Goal: Task Accomplishment & Management: Use online tool/utility

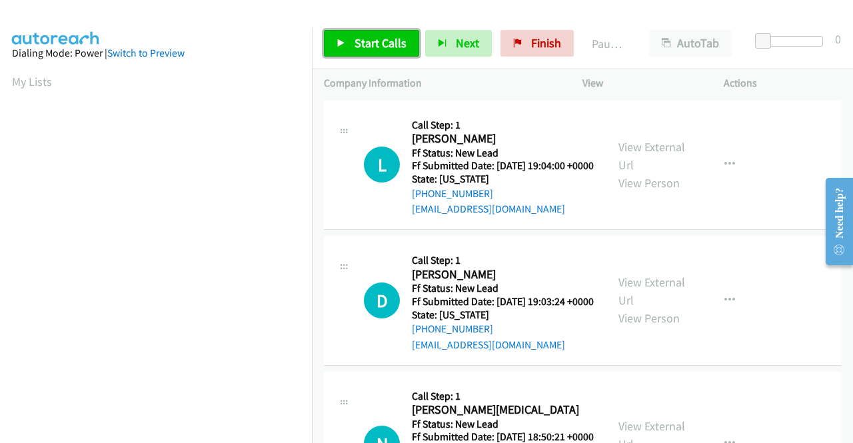
click at [376, 52] on link "Start Calls" at bounding box center [371, 43] width 95 height 27
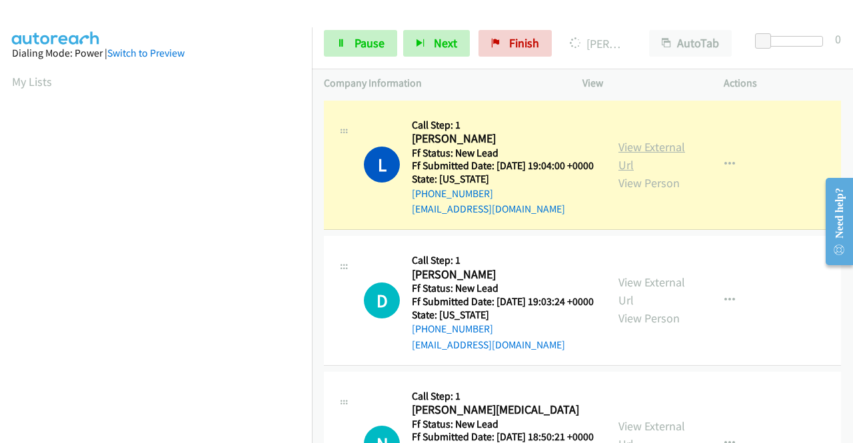
click at [625, 149] on link "View External Url" at bounding box center [651, 155] width 67 height 33
click at [0, 191] on aside "Dialing Mode: Power | Switch to Preview My Lists" at bounding box center [156, 102] width 312 height 738
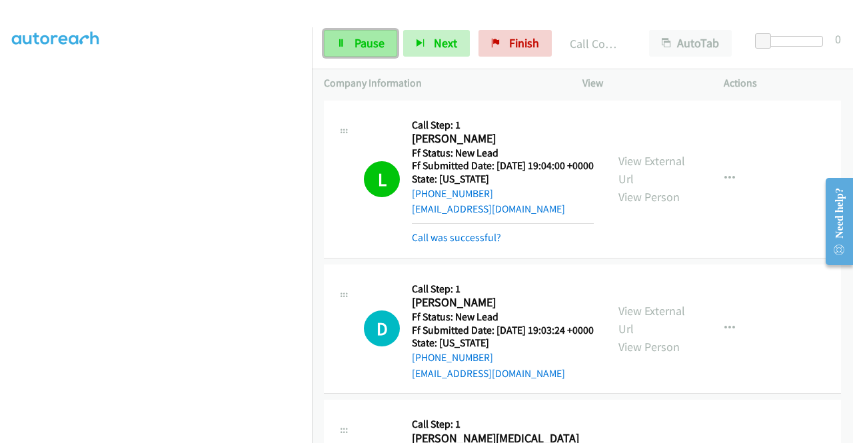
click at [343, 35] on link "Pause" at bounding box center [360, 43] width 73 height 27
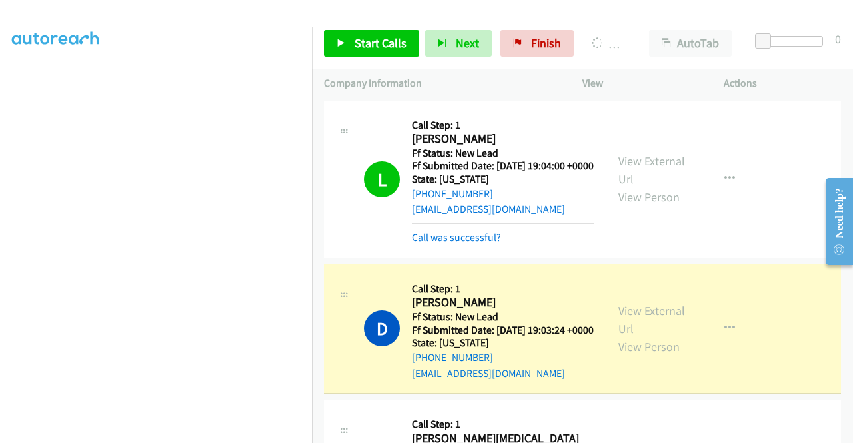
click at [618, 326] on link "View External Url" at bounding box center [651, 319] width 67 height 33
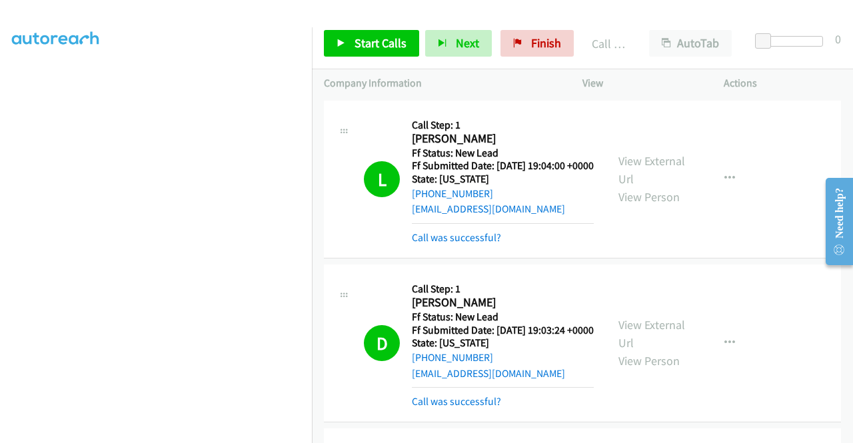
click at [392, 59] on div "Start Calls Pause Next Finish Call Completed AutoTab AutoTab 0" at bounding box center [582, 43] width 541 height 51
click at [387, 47] on span "Start Calls" at bounding box center [380, 42] width 52 height 15
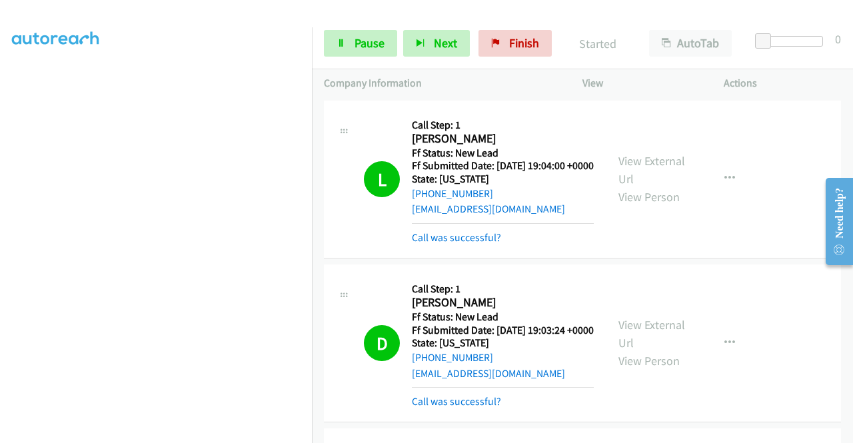
click at [841, 334] on td "D Callback Scheduled Call Step: 1 Don Branagan America/New_York Ff Status: New …" at bounding box center [582, 343] width 541 height 164
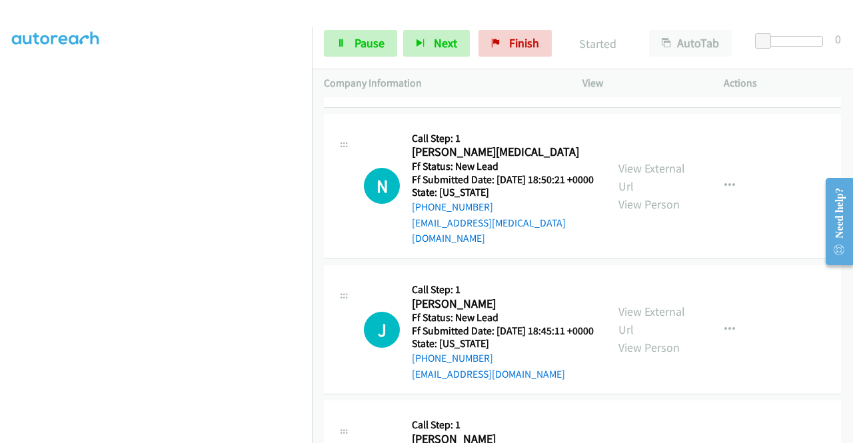
scroll to position [313, 0]
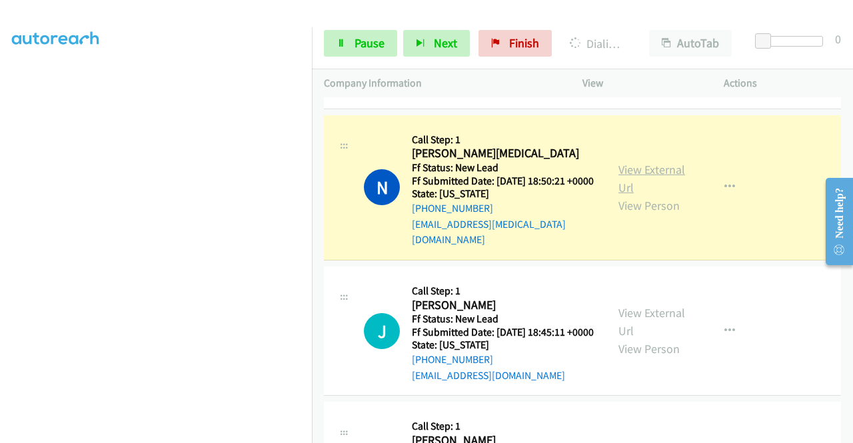
click at [640, 193] on link "View External Url" at bounding box center [651, 178] width 67 height 33
click at [0, 175] on aside "Dialing Mode: Power | Switch to Preview My Lists" at bounding box center [156, 102] width 312 height 738
click at [175, 431] on section at bounding box center [156, 127] width 288 height 638
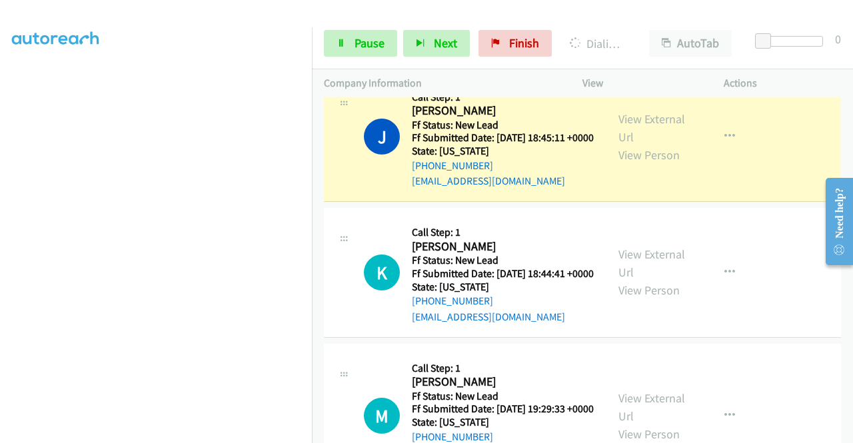
scroll to position [304, 0]
click at [647, 145] on link "View External Url" at bounding box center [651, 127] width 67 height 33
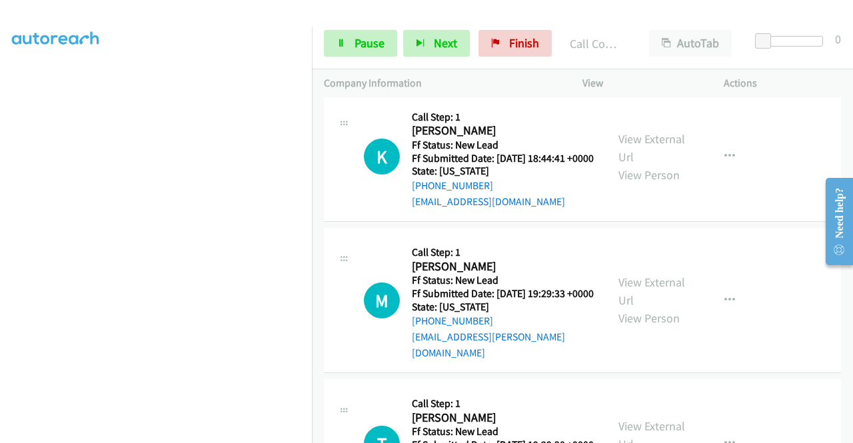
scroll to position [704, 0]
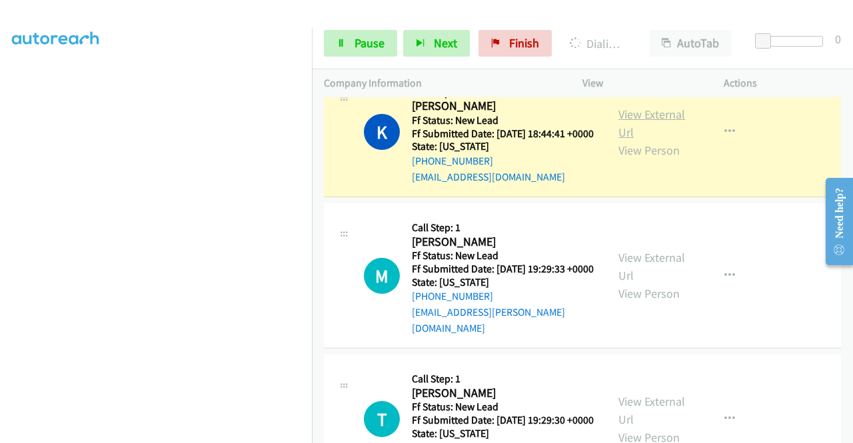
click at [618, 140] on link "View External Url" at bounding box center [651, 123] width 67 height 33
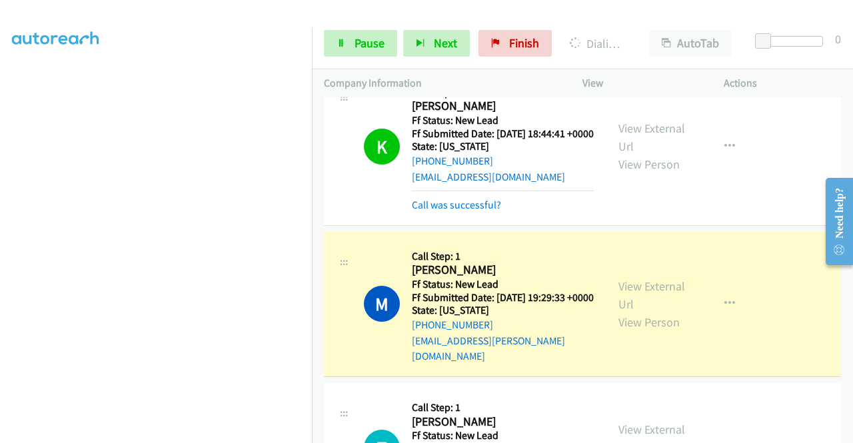
click at [0, 179] on aside "Dialing Mode: Power | Switch to Preview My Lists" at bounding box center [156, 102] width 312 height 738
click at [618, 312] on link "View External Url" at bounding box center [651, 294] width 67 height 33
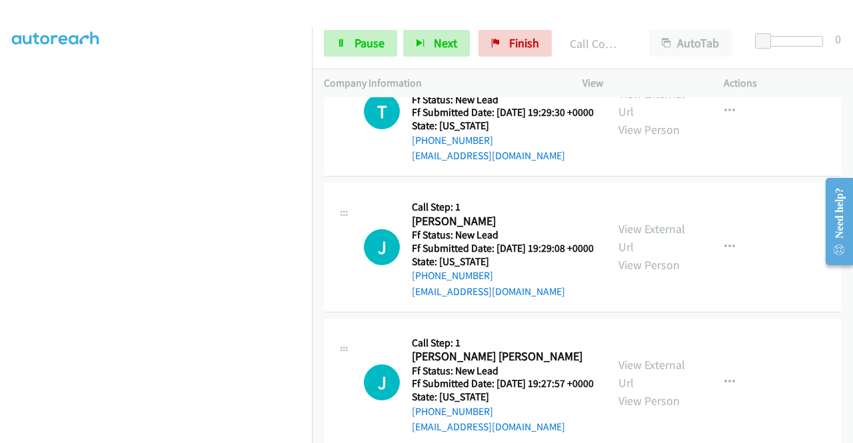
scroll to position [1077, 0]
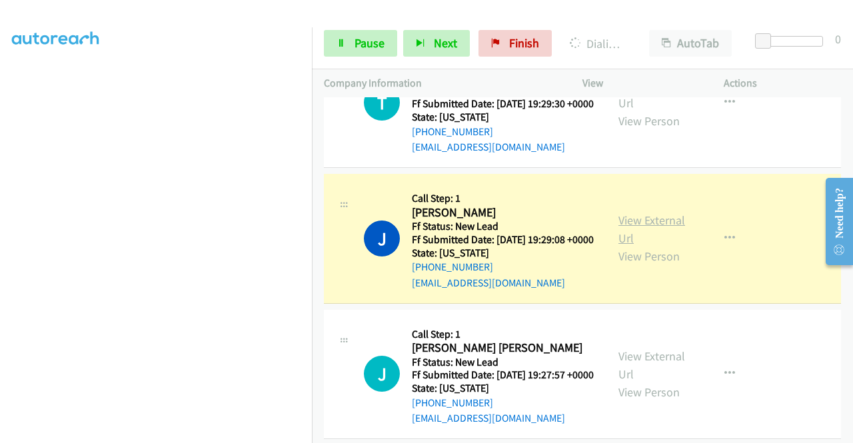
click at [645, 246] on link "View External Url" at bounding box center [651, 229] width 67 height 33
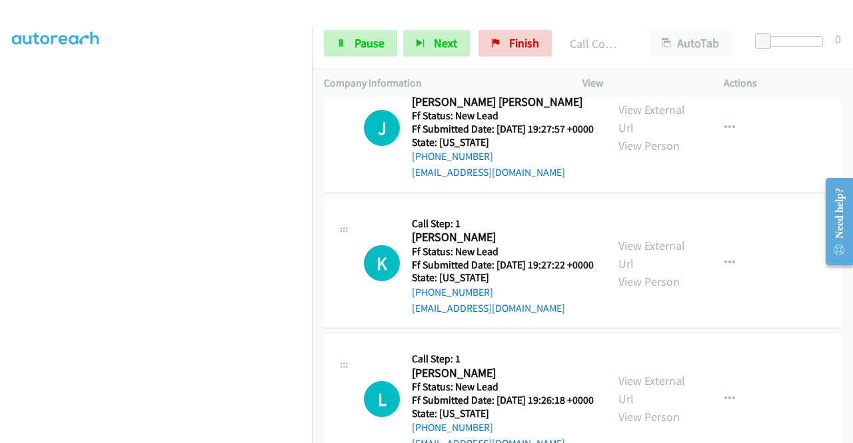
scroll to position [1352, 0]
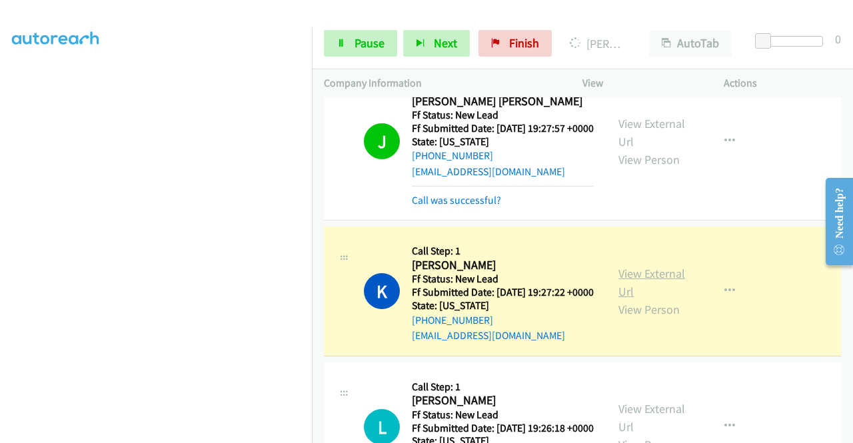
click at [646, 299] on link "View External Url" at bounding box center [651, 282] width 67 height 33
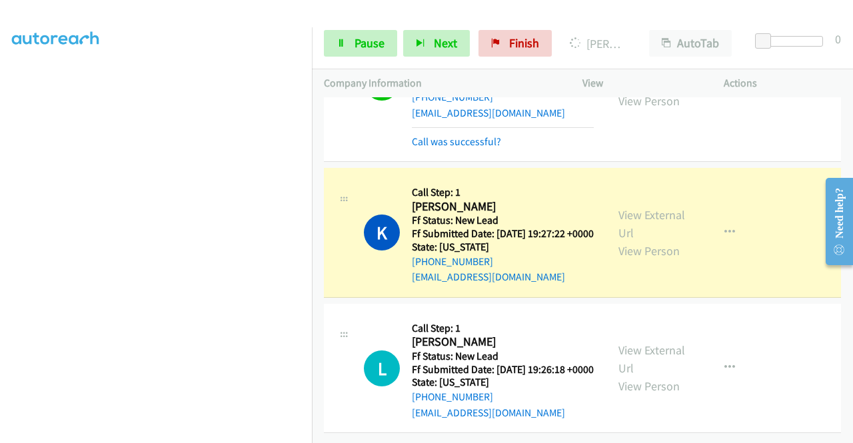
scroll to position [1530, 0]
click at [312, 84] on div "Company Information" at bounding box center [441, 83] width 259 height 28
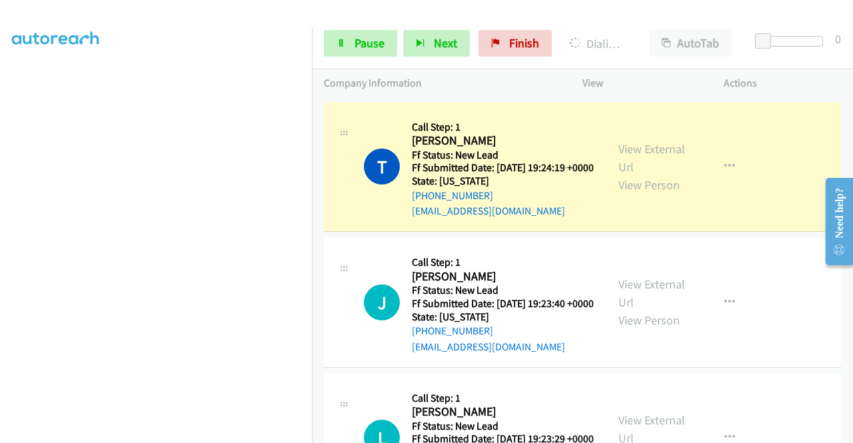
scroll to position [1903, 0]
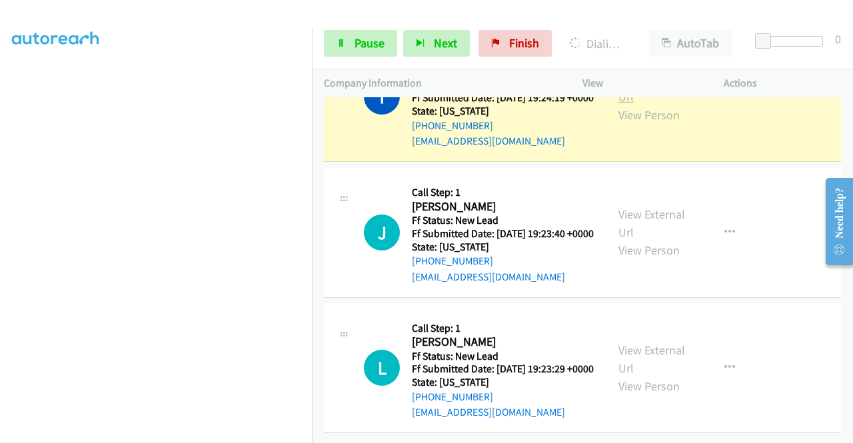
click at [649, 105] on link "View External Url" at bounding box center [651, 87] width 67 height 33
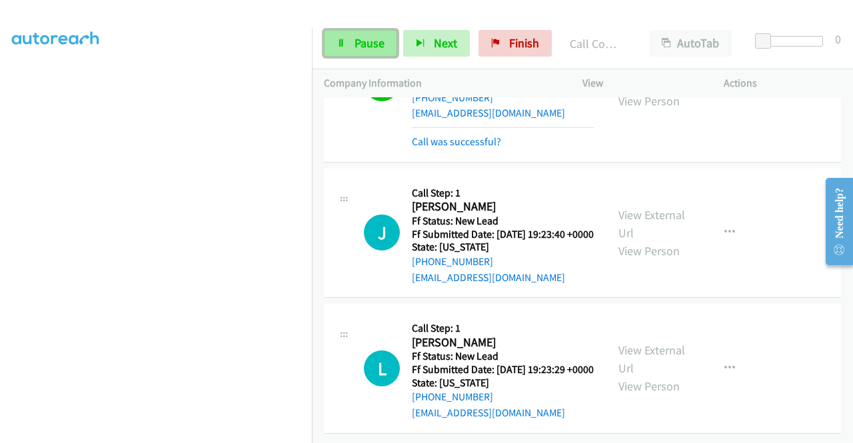
click at [348, 38] on link "Pause" at bounding box center [360, 43] width 73 height 27
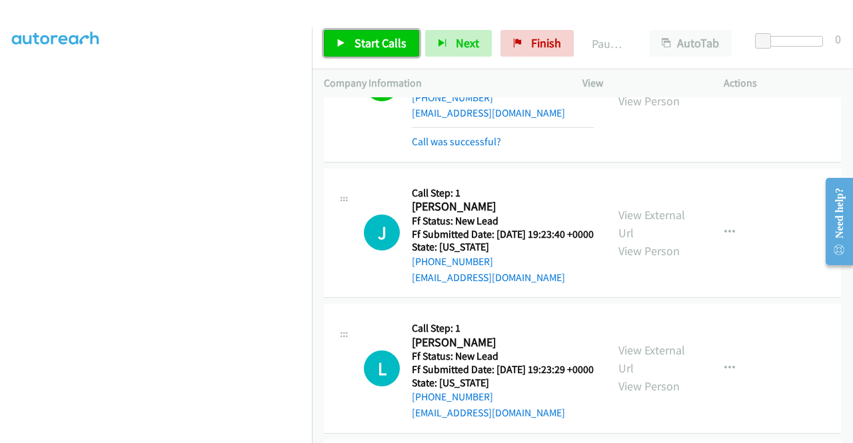
click at [358, 39] on span "Start Calls" at bounding box center [380, 42] width 52 height 15
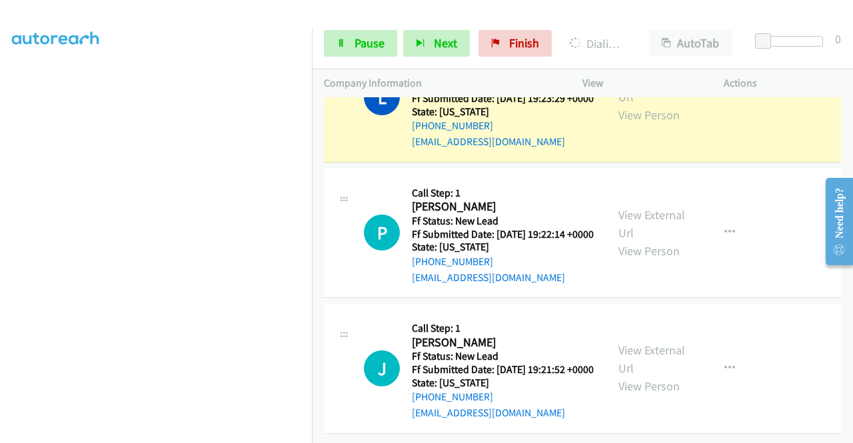
scroll to position [2205, 0]
click at [658, 105] on link "View External Url" at bounding box center [651, 87] width 67 height 33
click at [0, 237] on aside "Dialing Mode: Power | Switch to Preview My Lists" at bounding box center [156, 102] width 312 height 738
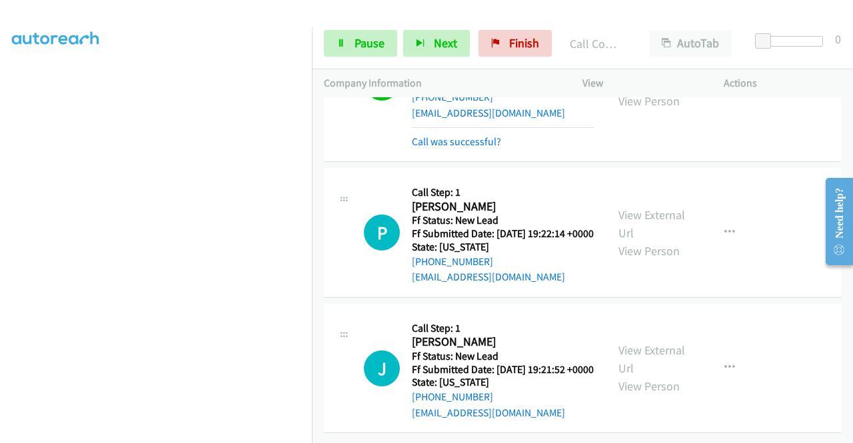
scroll to position [2385, 0]
click at [383, 47] on span "Pause" at bounding box center [369, 42] width 30 height 15
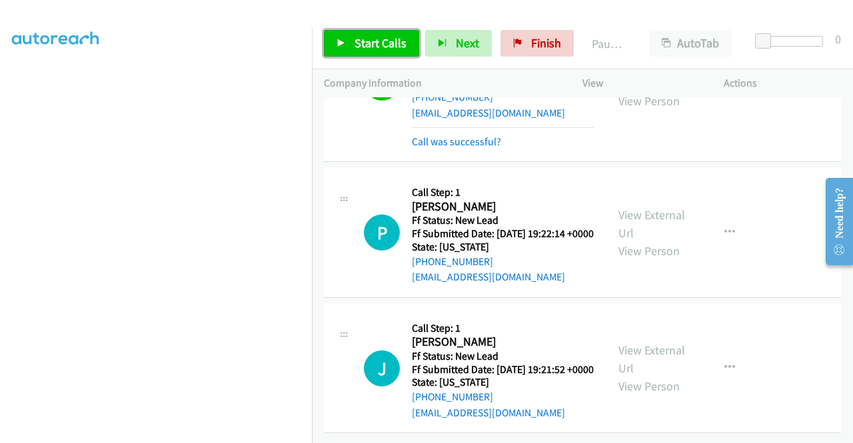
click at [383, 47] on span "Start Calls" at bounding box center [380, 42] width 52 height 15
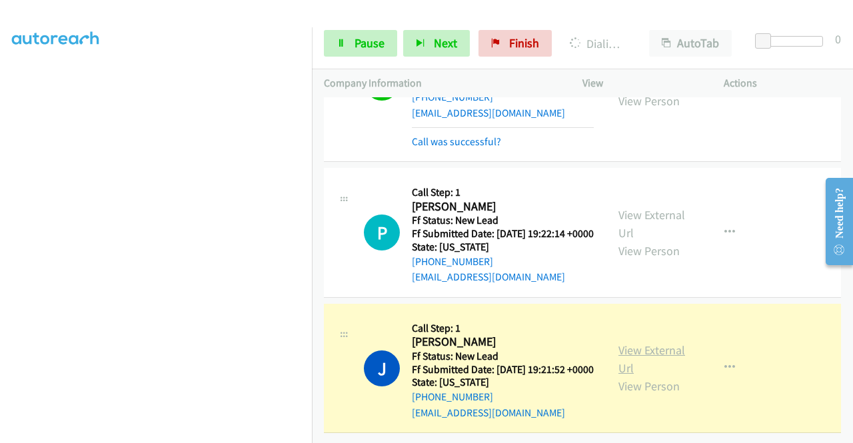
click at [654, 342] on link "View External Url" at bounding box center [651, 358] width 67 height 33
click at [345, 54] on link "Pause" at bounding box center [360, 43] width 73 height 27
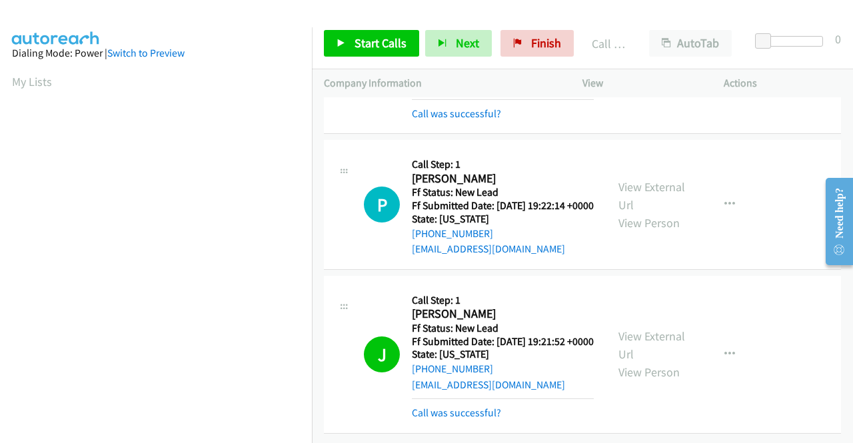
scroll to position [2412, 0]
click at [327, 47] on link "Start Calls" at bounding box center [371, 43] width 95 height 27
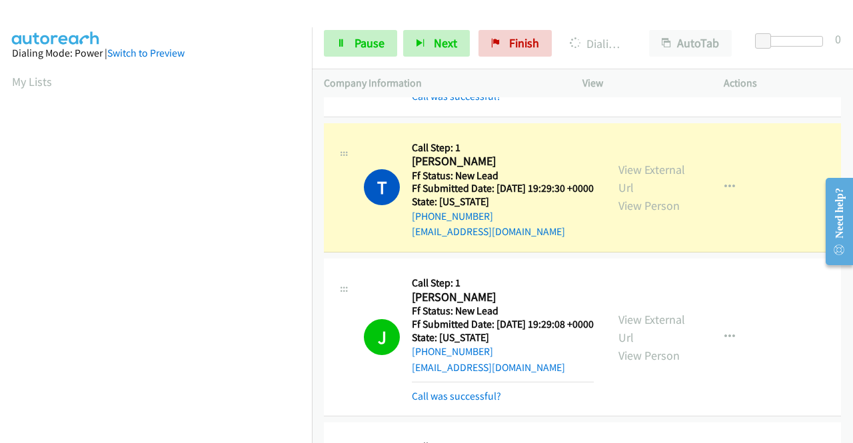
scroll to position [918, 0]
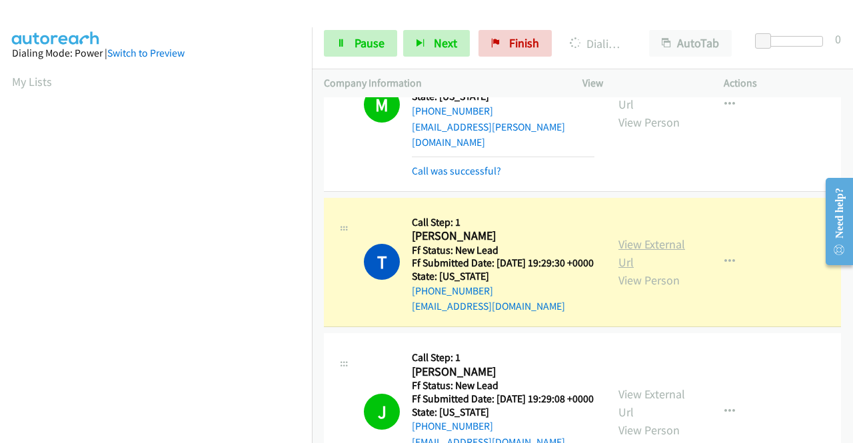
click at [633, 270] on link "View External Url" at bounding box center [651, 253] width 67 height 33
click at [0, 193] on aside "Dialing Mode: Power | Switch to Preview My Lists" at bounding box center [156, 396] width 312 height 738
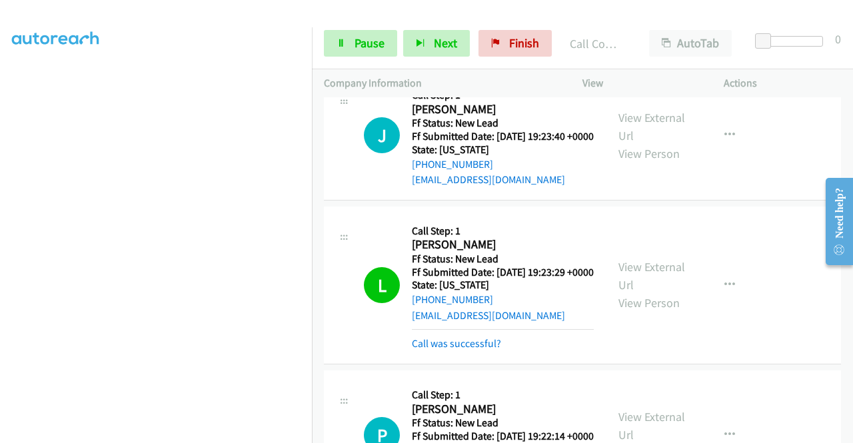
scroll to position [2091, 0]
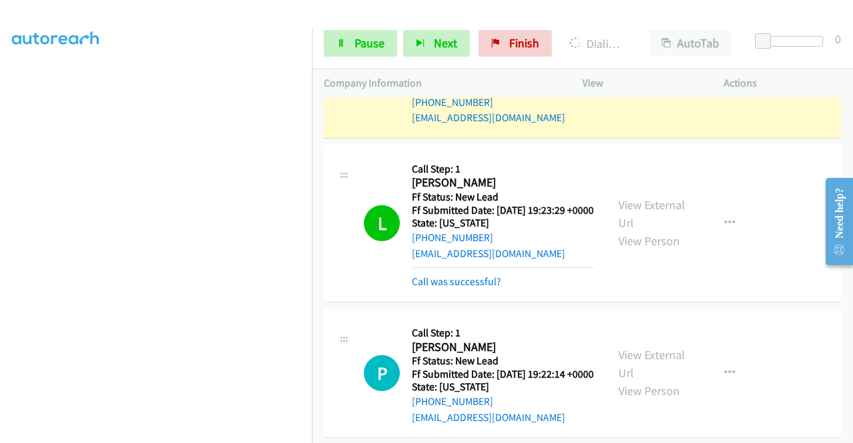
click at [652, 81] on link "View External Url" at bounding box center [651, 64] width 67 height 33
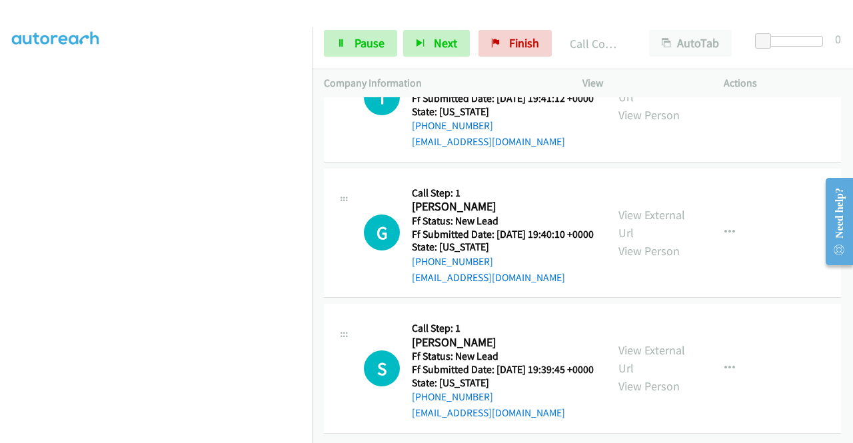
scroll to position [2736, 0]
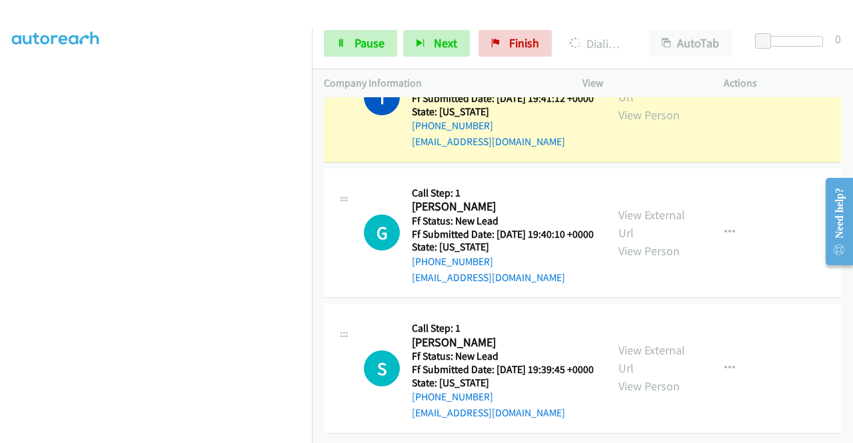
click at [668, 124] on div "View External Url View Person" at bounding box center [652, 97] width 69 height 54
click at [654, 105] on link "View External Url" at bounding box center [651, 87] width 67 height 33
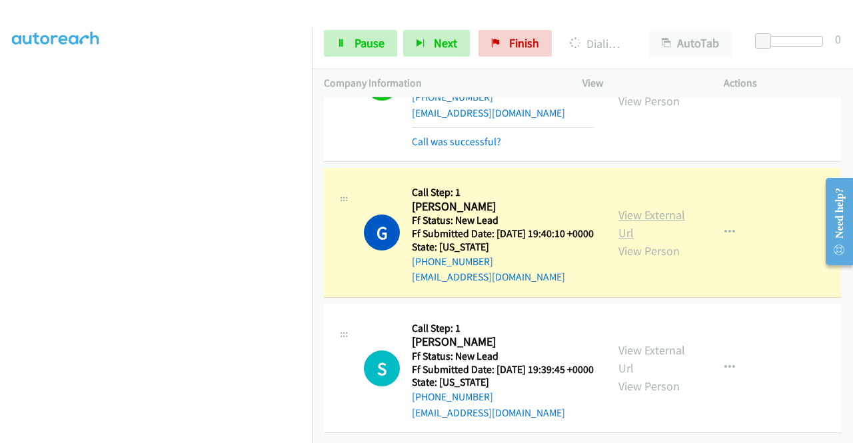
click at [625, 241] on link "View External Url" at bounding box center [651, 223] width 67 height 33
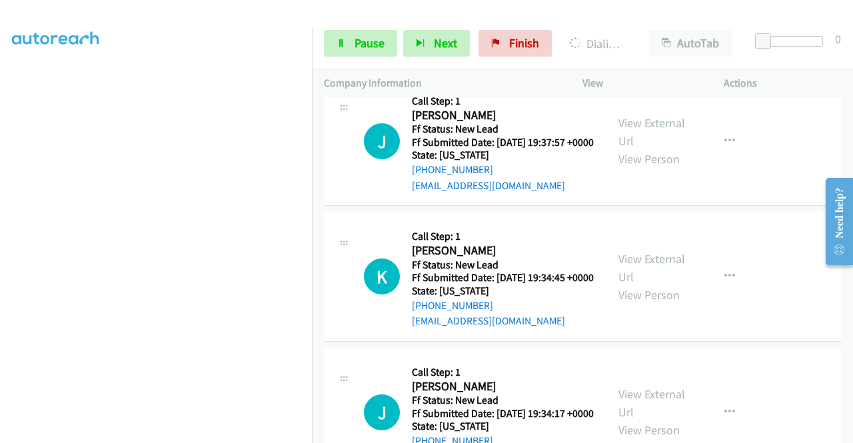
scroll to position [3120, 0]
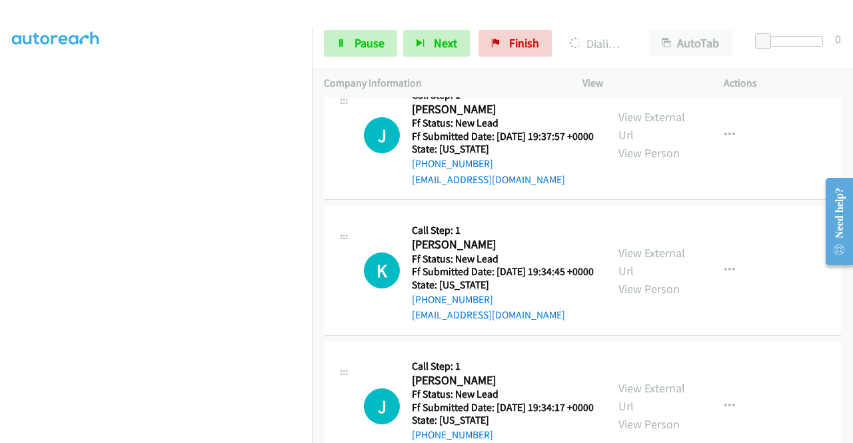
click at [362, 41] on span "Pause" at bounding box center [369, 42] width 30 height 15
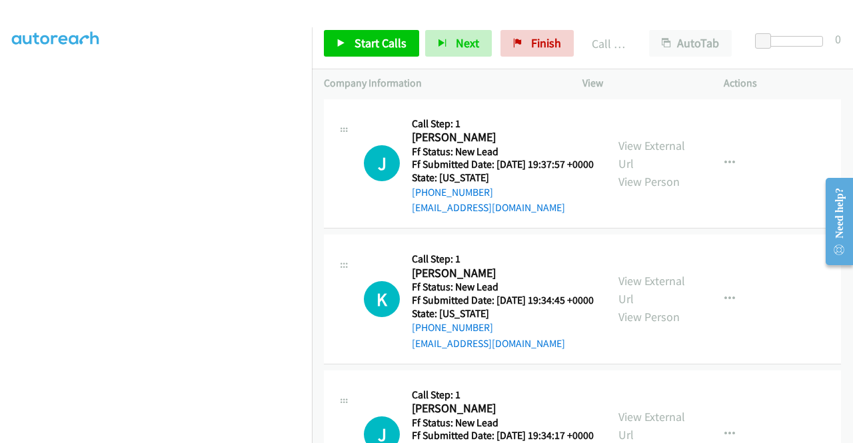
click at [366, 23] on div "Start Calls Pause Next Finish Call Completed AutoTab AutoTab 0" at bounding box center [582, 43] width 541 height 51
click at [358, 31] on link "Start Calls" at bounding box center [371, 43] width 95 height 27
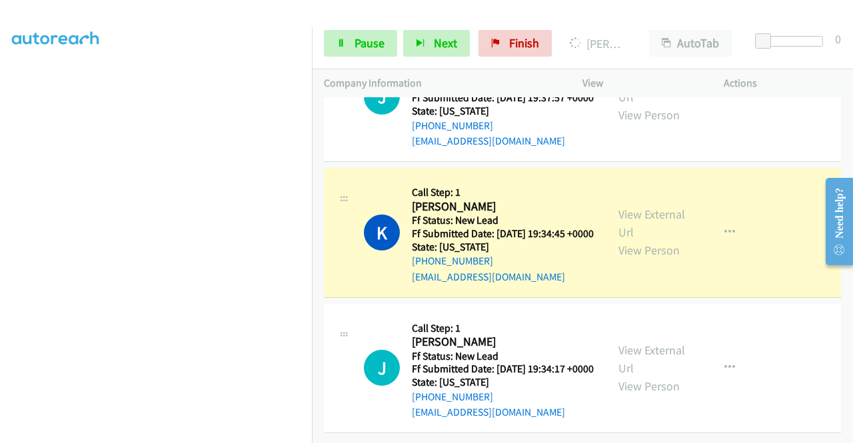
click at [849, 432] on div "+1 415-964-1034 Call failed - Please reload the list and try again The Callbar …" at bounding box center [582, 270] width 541 height 346
click at [660, 235] on div "View External Url View Person" at bounding box center [652, 232] width 69 height 54
click at [649, 240] on link "View External Url" at bounding box center [651, 223] width 67 height 33
click at [3, 235] on aside "Dialing Mode: Power | Switch to Preview My Lists" at bounding box center [156, 102] width 312 height 738
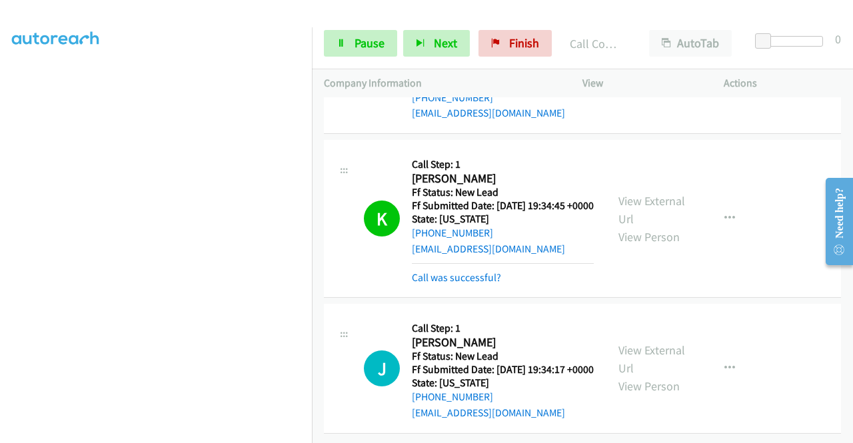
scroll to position [3473, 0]
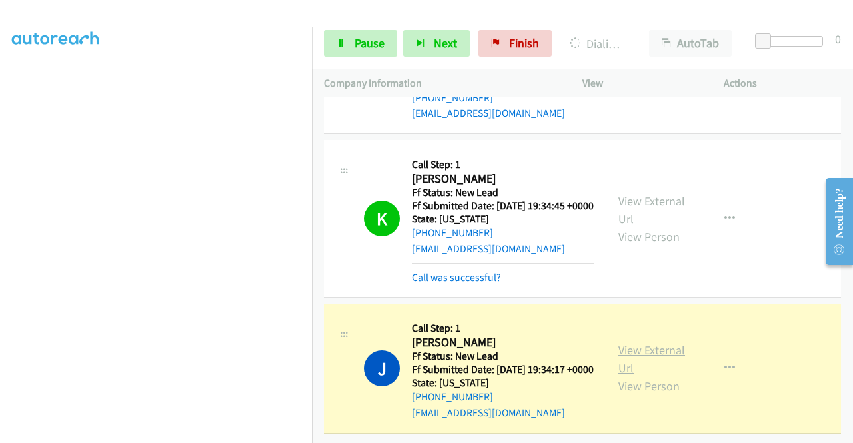
click at [637, 342] on link "View External Url" at bounding box center [651, 358] width 67 height 33
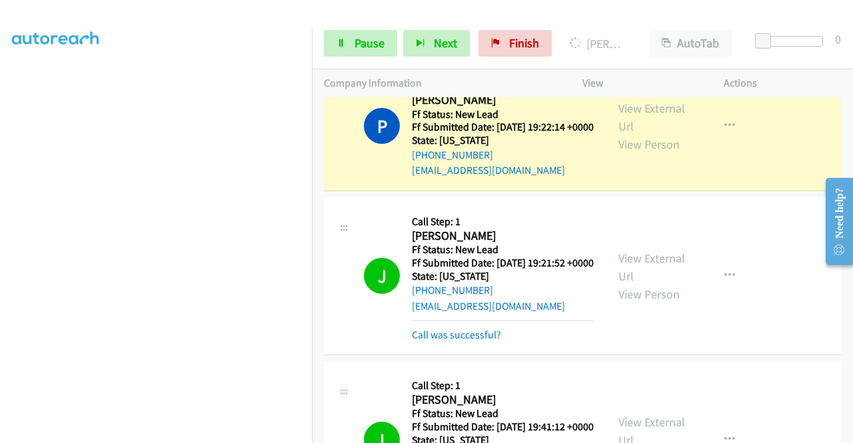
scroll to position [2396, 0]
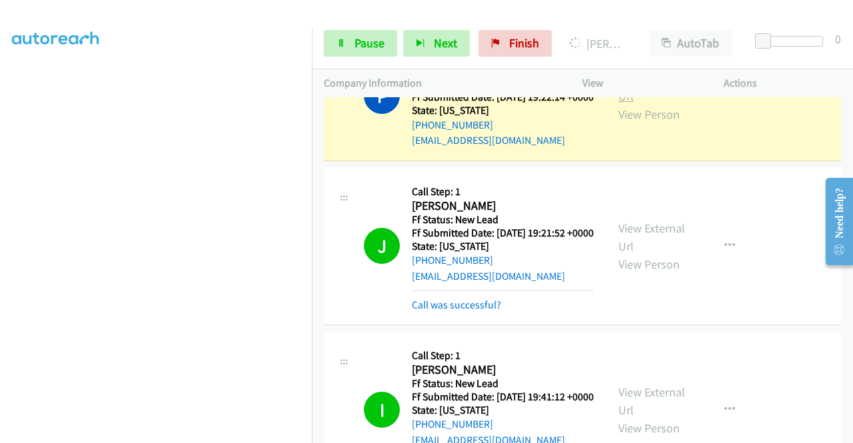
click at [651, 104] on link "View External Url" at bounding box center [651, 87] width 67 height 33
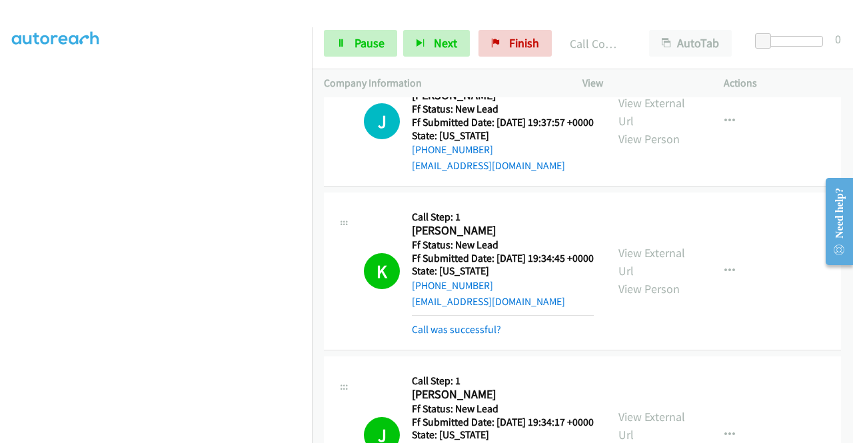
scroll to position [3221, 0]
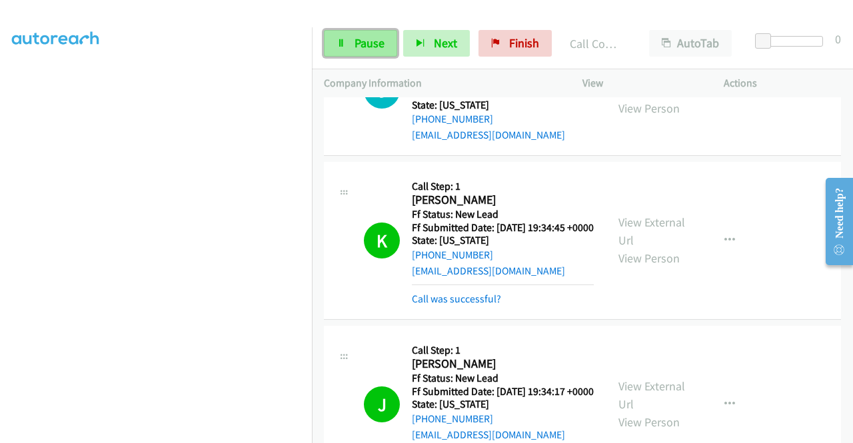
click at [382, 45] on span "Pause" at bounding box center [369, 42] width 30 height 15
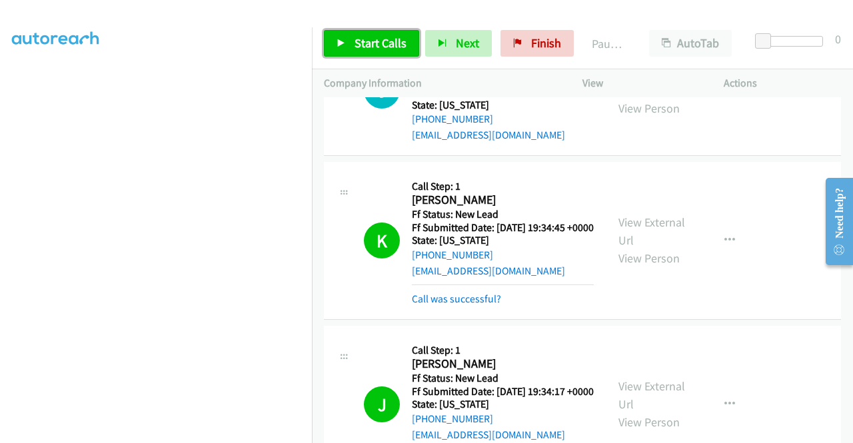
click at [382, 45] on span "Start Calls" at bounding box center [380, 42] width 52 height 15
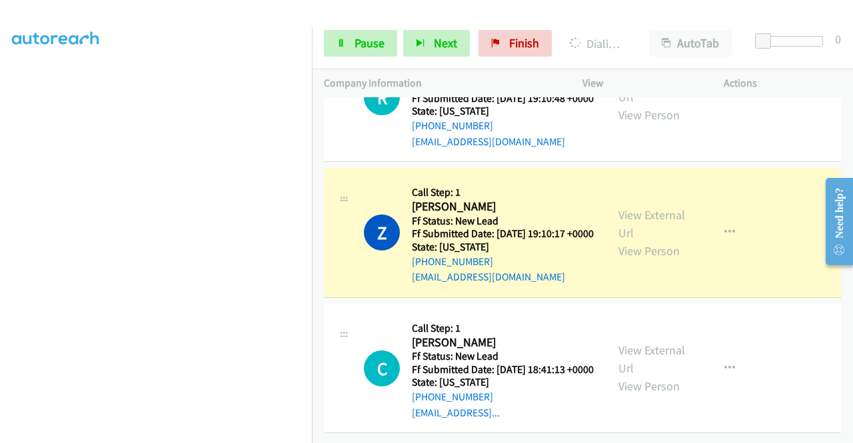
scroll to position [3974, 0]
click at [640, 207] on link "View External Url" at bounding box center [651, 223] width 67 height 33
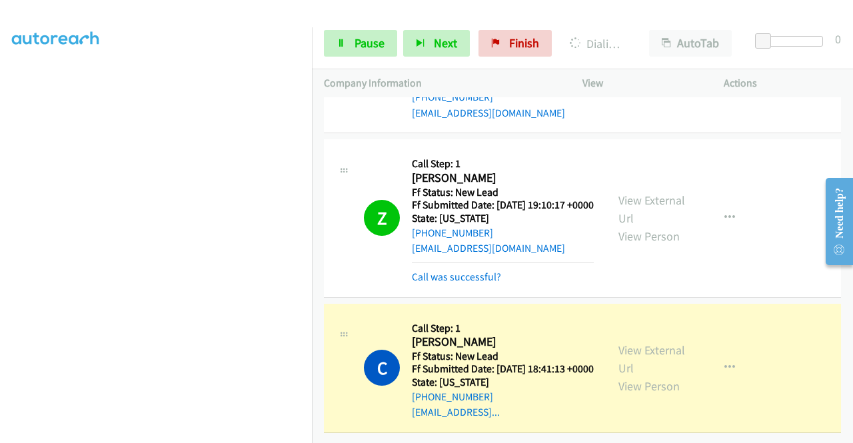
scroll to position [3987, 0]
click at [650, 351] on link "View External Url" at bounding box center [651, 358] width 67 height 33
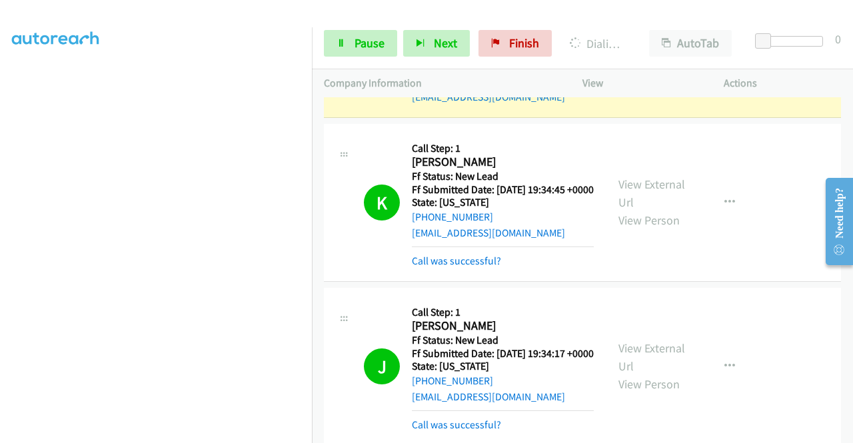
scroll to position [3294, 0]
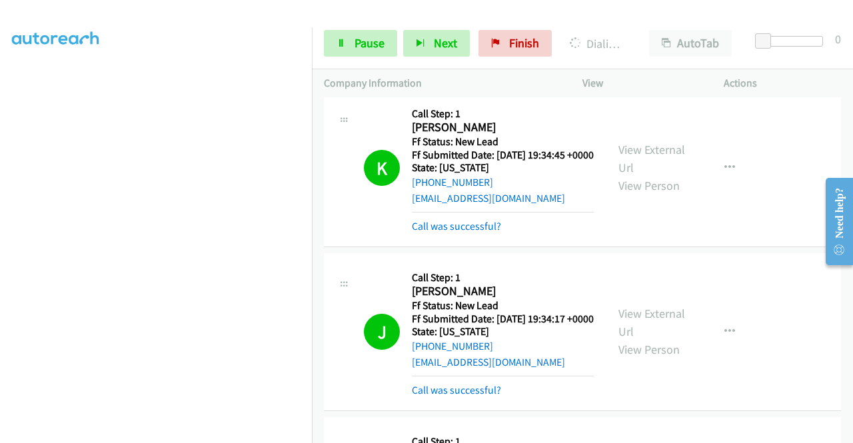
click at [670, 25] on link "View External Url" at bounding box center [651, 8] width 67 height 33
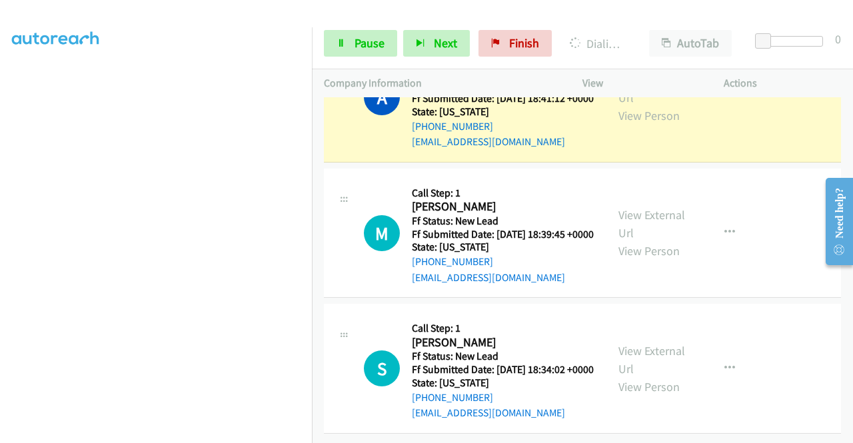
scroll to position [4221, 0]
click at [638, 105] on link "View External Url" at bounding box center [651, 88] width 67 height 33
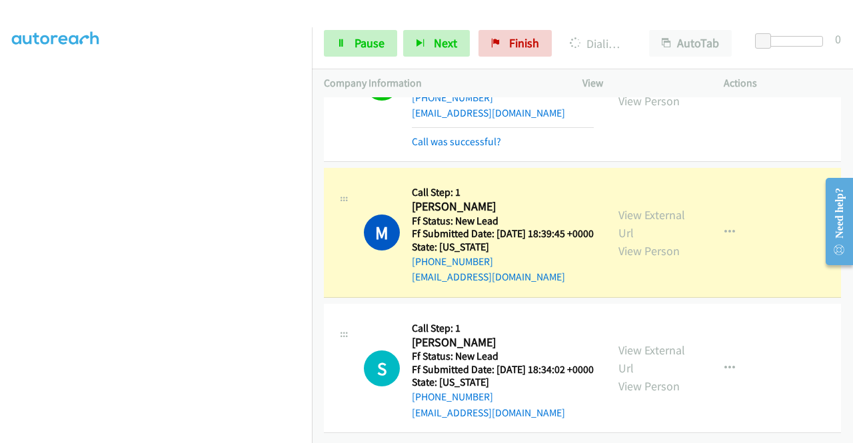
scroll to position [4533, 0]
click at [649, 207] on link "View External Url" at bounding box center [651, 223] width 67 height 33
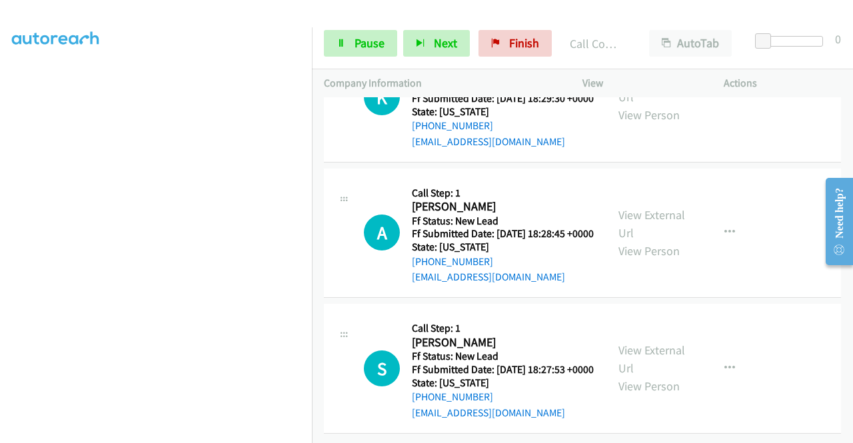
scroll to position [4746, 0]
click at [364, 39] on span "Pause" at bounding box center [369, 42] width 30 height 15
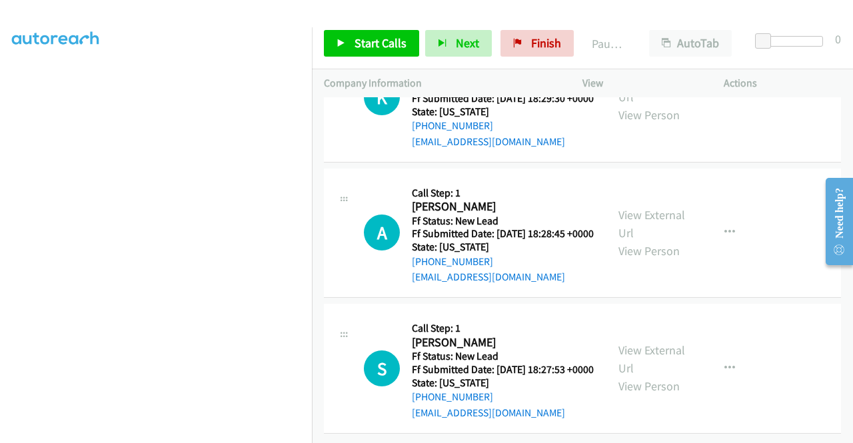
scroll to position [4719, 0]
click at [358, 31] on link "Start Calls" at bounding box center [371, 43] width 95 height 27
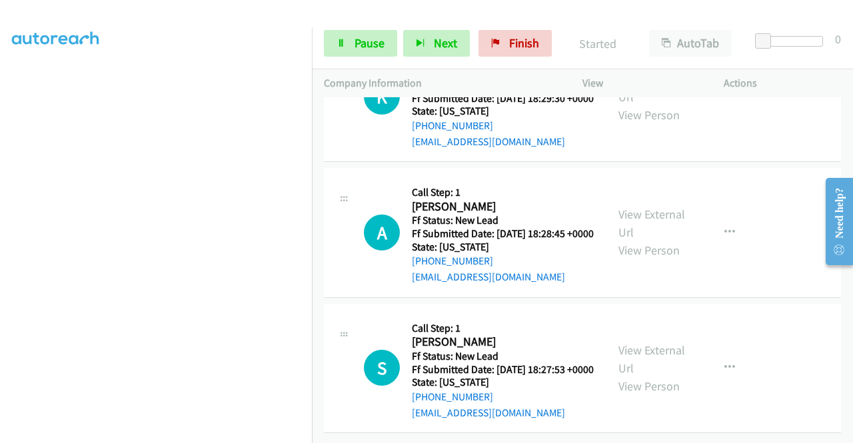
scroll to position [4932, 0]
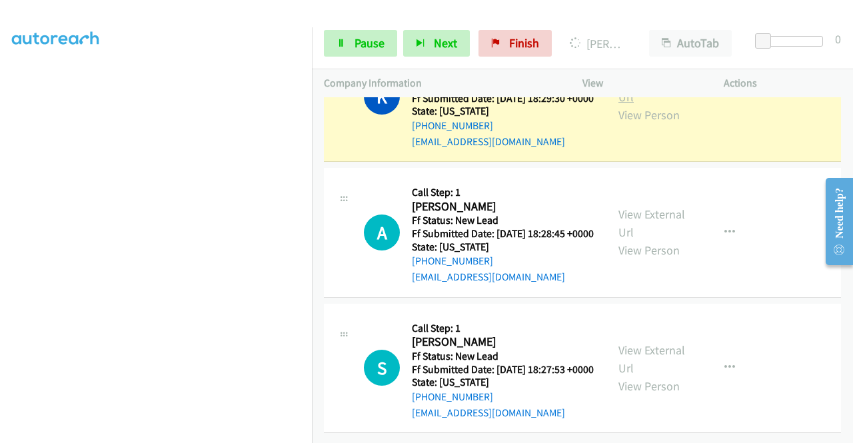
click at [622, 105] on link "View External Url" at bounding box center [651, 87] width 67 height 33
click at [0, 219] on aside "Dialing Mode: Power | Switch to Preview My Lists" at bounding box center [156, 118] width 312 height 738
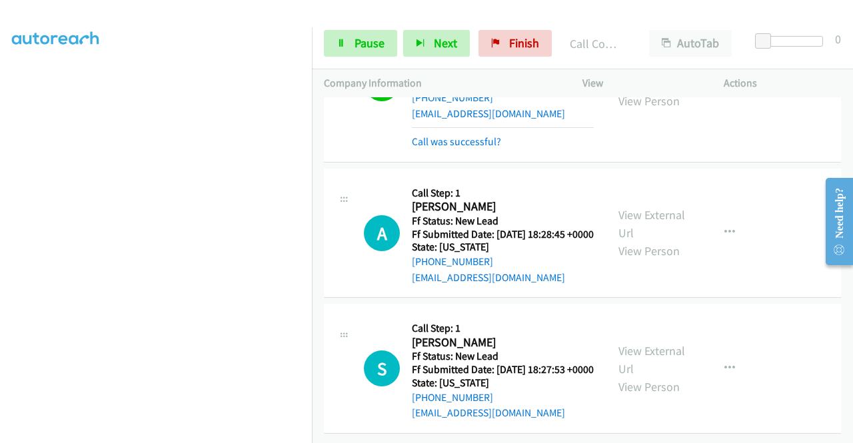
scroll to position [5062, 0]
click at [608, 181] on div "View External Url View Person View External Url Email Schedule/Manage Callback …" at bounding box center [682, 233] width 153 height 105
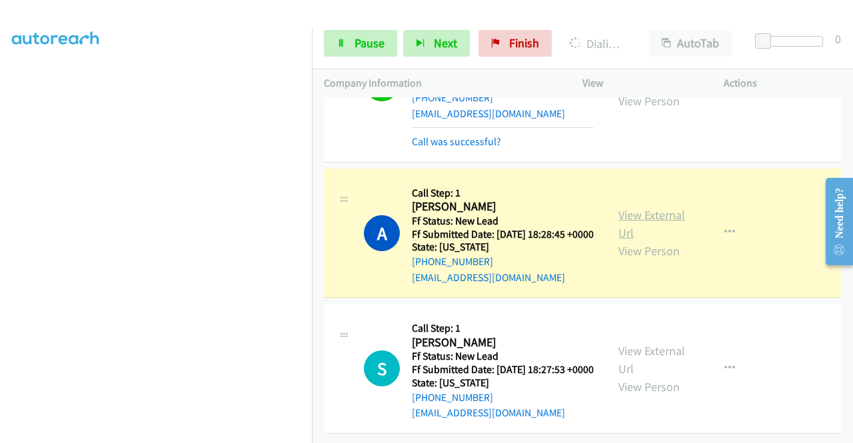
click at [632, 207] on link "View External Url" at bounding box center [651, 223] width 67 height 33
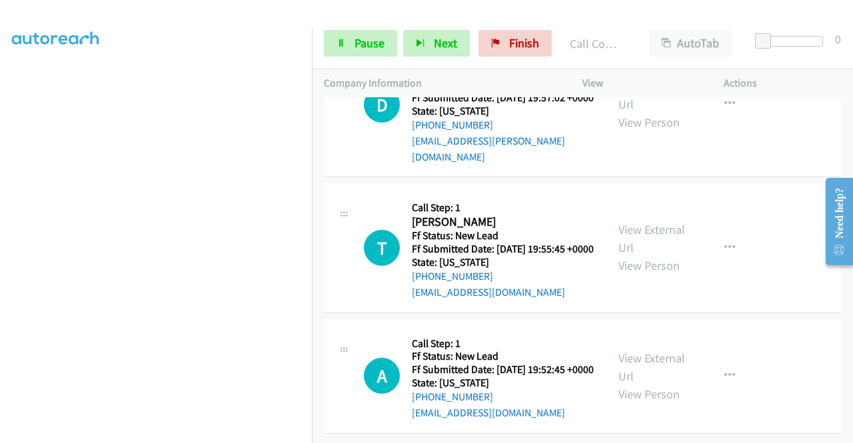
scroll to position [5217, 0]
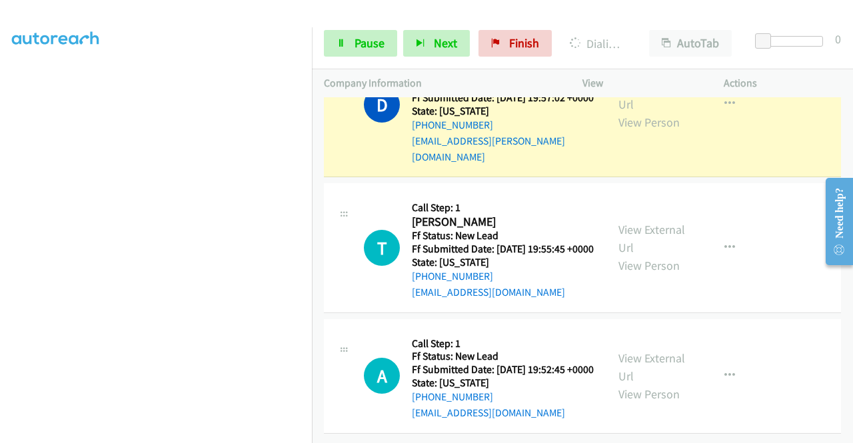
scroll to position [5347, 0]
click at [654, 112] on link "View External Url" at bounding box center [651, 95] width 67 height 33
click at [340, 57] on div "Start Calls Pause Next Finish Dialing Dagmar Cushing AutoTab AutoTab 0" at bounding box center [582, 43] width 541 height 51
click at [342, 45] on icon at bounding box center [340, 43] width 9 height 9
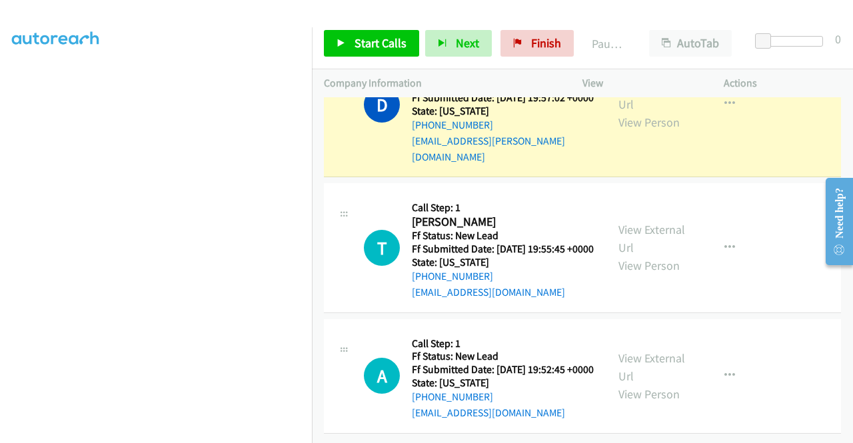
scroll to position [0, 1]
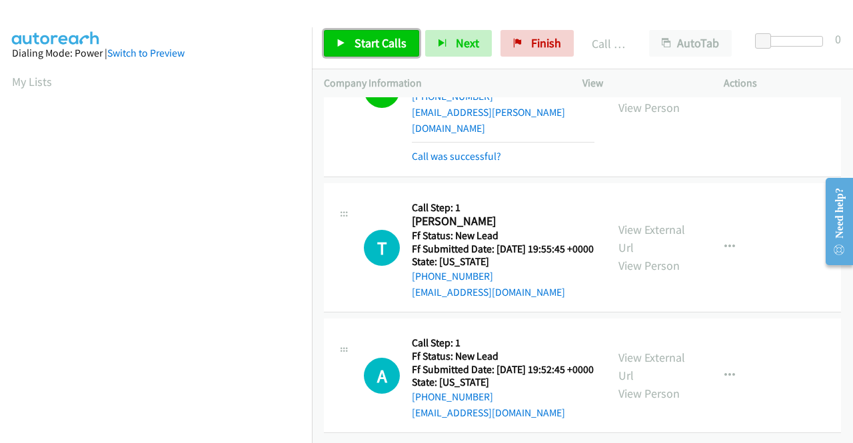
click at [372, 33] on link "Start Calls" at bounding box center [371, 43] width 95 height 27
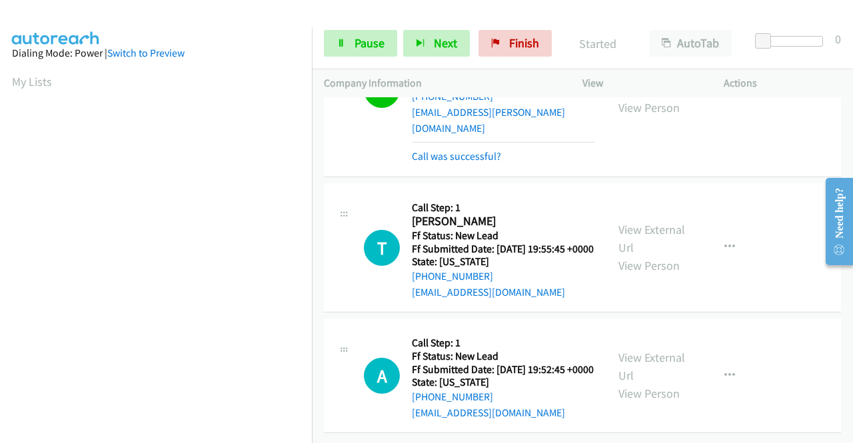
scroll to position [5577, 0]
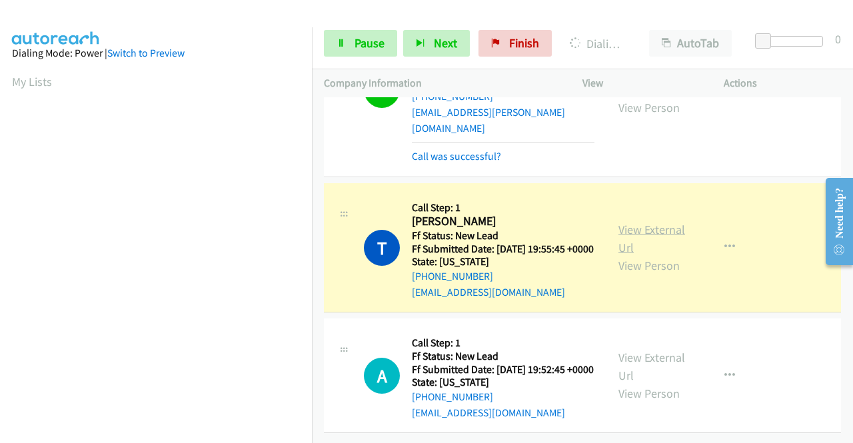
click at [622, 222] on link "View External Url" at bounding box center [651, 238] width 67 height 33
click at [0, 265] on aside "Dialing Mode: Power | Switch to Preview My Lists" at bounding box center [156, 102] width 312 height 738
click at [389, 263] on div "T Callback Scheduled Call Step: 1 Tamar Oranje America/Los_Angeles Ff Status: N…" at bounding box center [479, 247] width 231 height 105
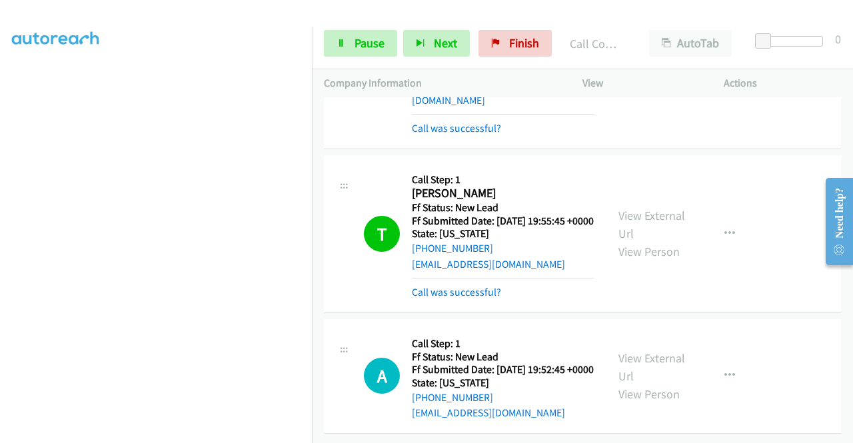
scroll to position [5606, 0]
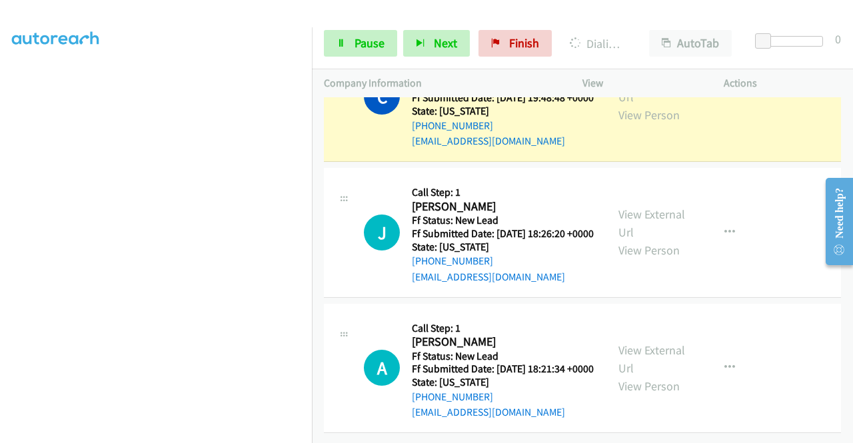
scroll to position [5919, 0]
click at [658, 105] on link "View External Url" at bounding box center [651, 87] width 67 height 33
click at [312, 269] on nav "Dialing Mode: Power | Switch to Preview My Lists" at bounding box center [156, 248] width 312 height 443
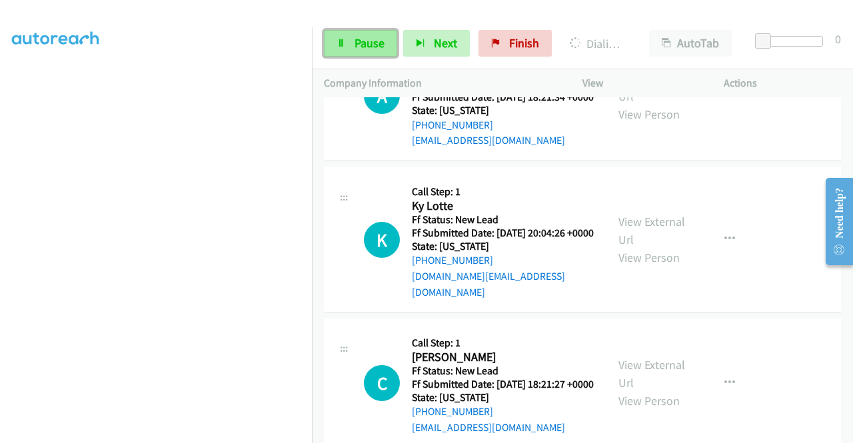
click at [352, 49] on link "Pause" at bounding box center [360, 43] width 73 height 27
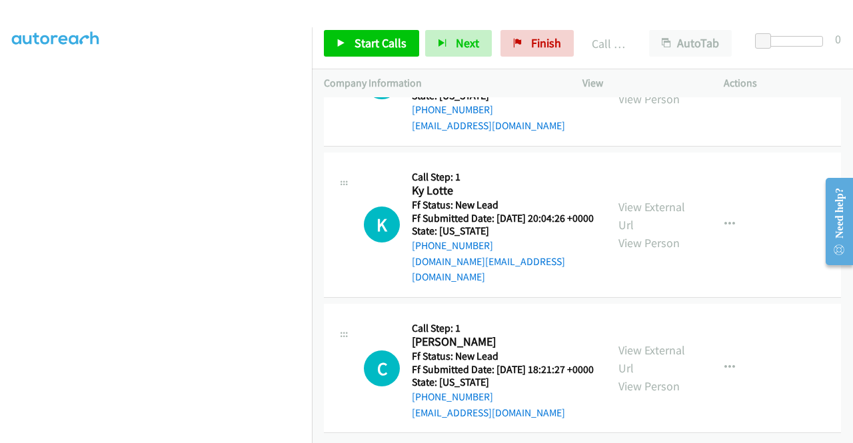
scroll to position [6079, 0]
click at [372, 42] on span "Start Calls" at bounding box center [380, 42] width 52 height 15
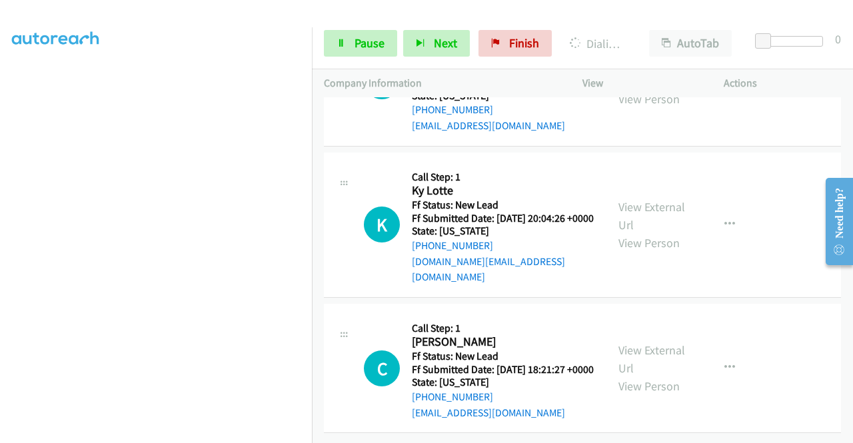
click at [0, 229] on aside "Dialing Mode: Power | Switch to Preview My Lists" at bounding box center [156, 102] width 312 height 738
click at [340, 65] on div at bounding box center [344, 47] width 16 height 36
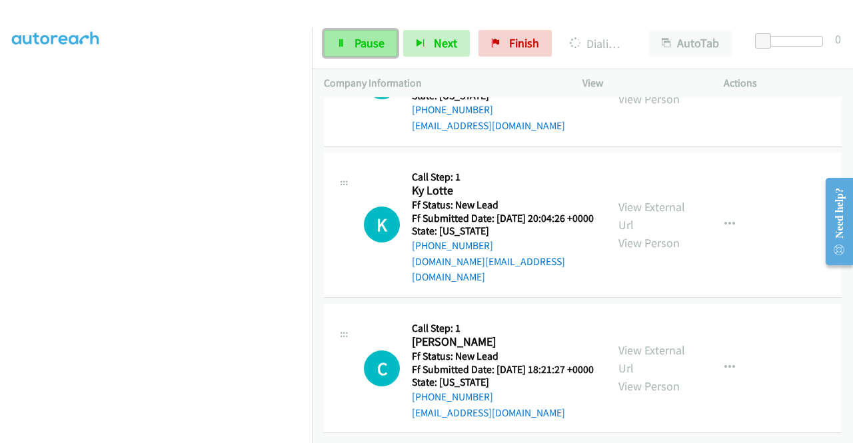
click at [357, 53] on link "Pause" at bounding box center [360, 43] width 73 height 27
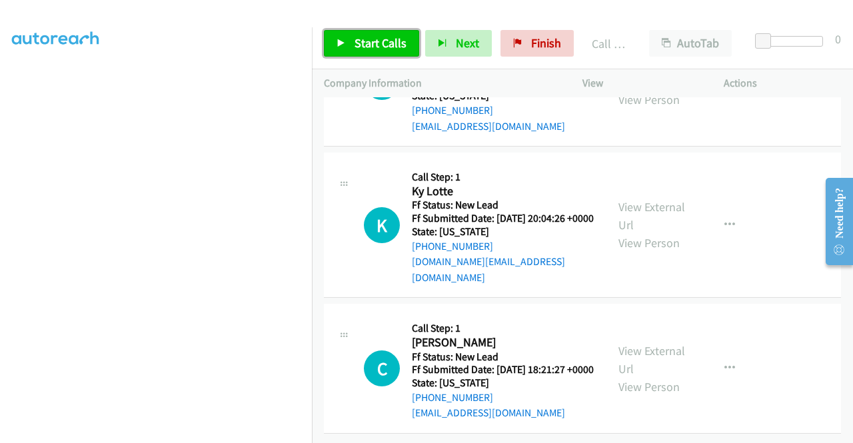
click at [383, 49] on span "Start Calls" at bounding box center [380, 42] width 52 height 15
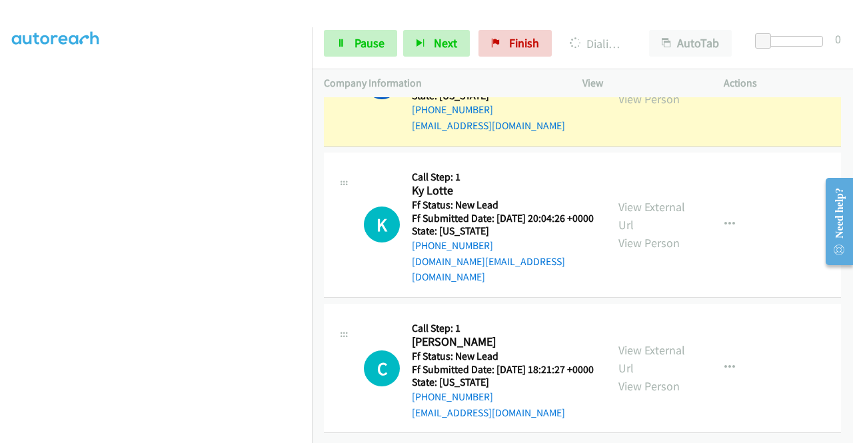
click at [643, 89] on link "View External Url" at bounding box center [651, 71] width 67 height 33
click at [0, 253] on aside "Dialing Mode: Power | Switch to Preview My Lists" at bounding box center [156, 111] width 312 height 738
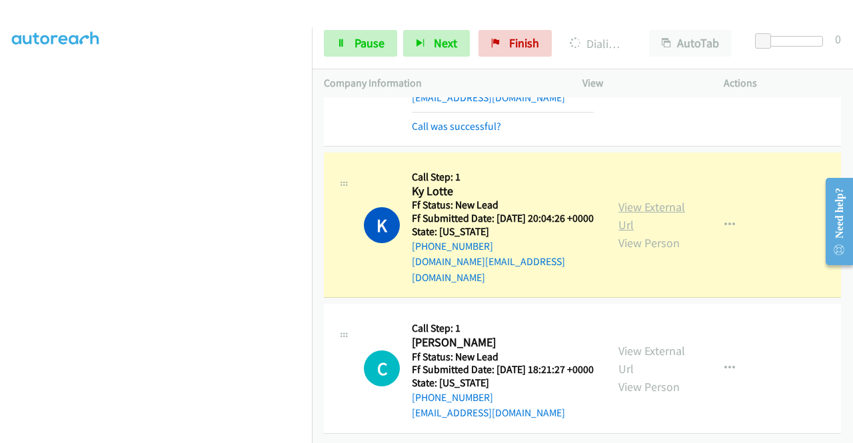
click at [642, 233] on link "View External Url" at bounding box center [651, 215] width 67 height 33
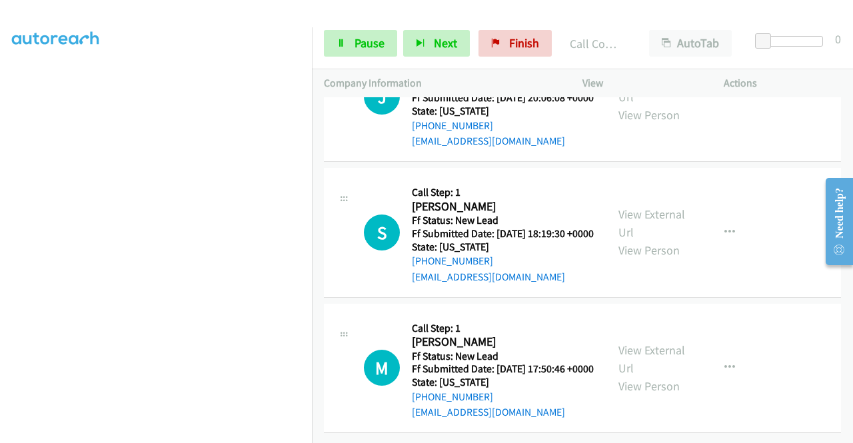
scroll to position [6646, 0]
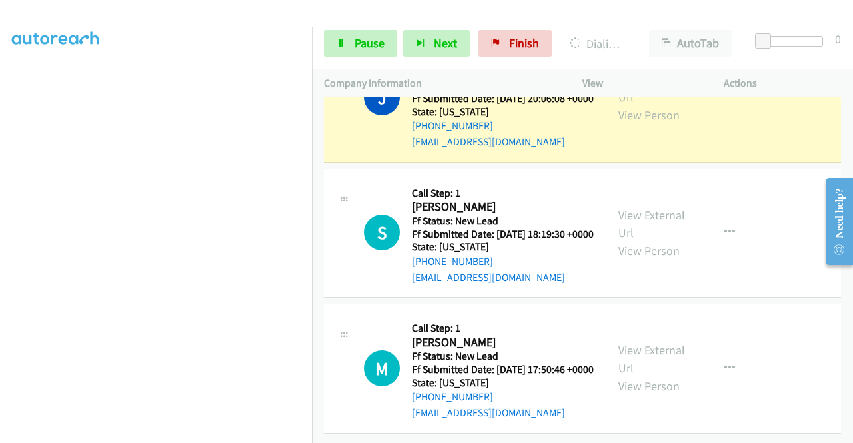
click at [610, 150] on div "View External Url View Person View External Url Email Schedule/Manage Callback …" at bounding box center [682, 97] width 153 height 105
click at [618, 124] on div "View External Url View Person" at bounding box center [652, 97] width 69 height 54
click at [630, 105] on link "View External Url" at bounding box center [651, 87] width 67 height 33
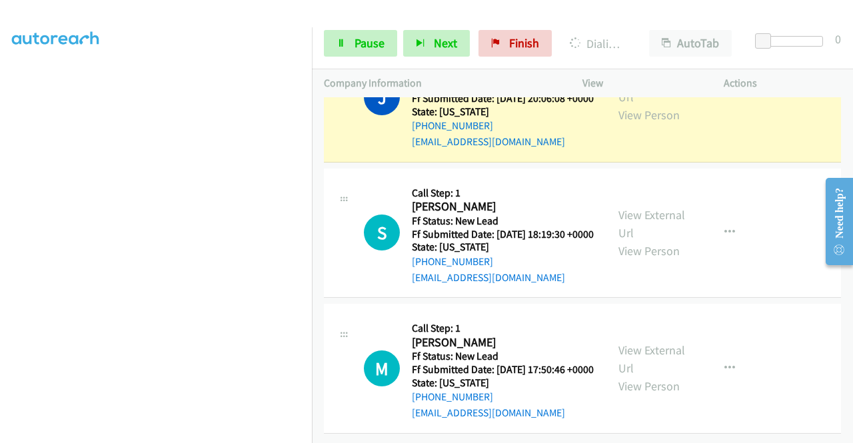
click at [356, 51] on link "Pause" at bounding box center [360, 43] width 73 height 27
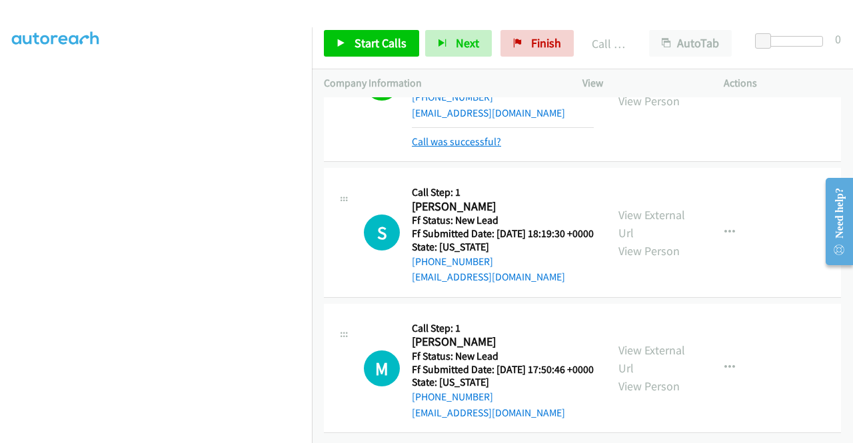
click at [456, 148] on link "Call was successful?" at bounding box center [456, 141] width 89 height 13
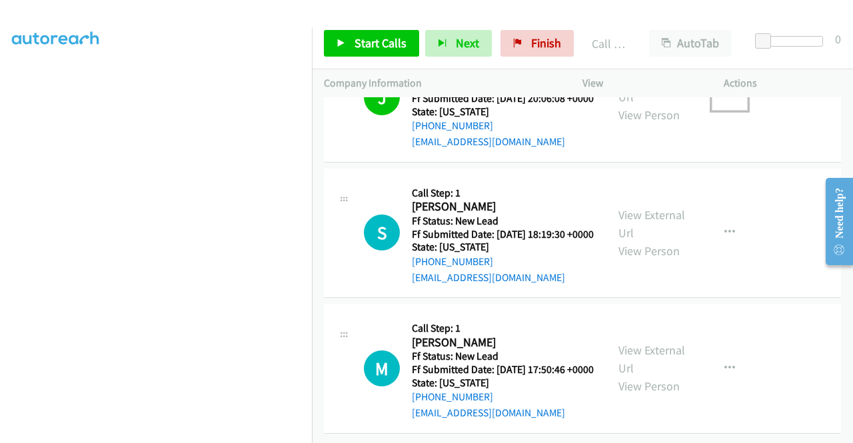
click at [734, 111] on button "button" at bounding box center [730, 97] width 36 height 27
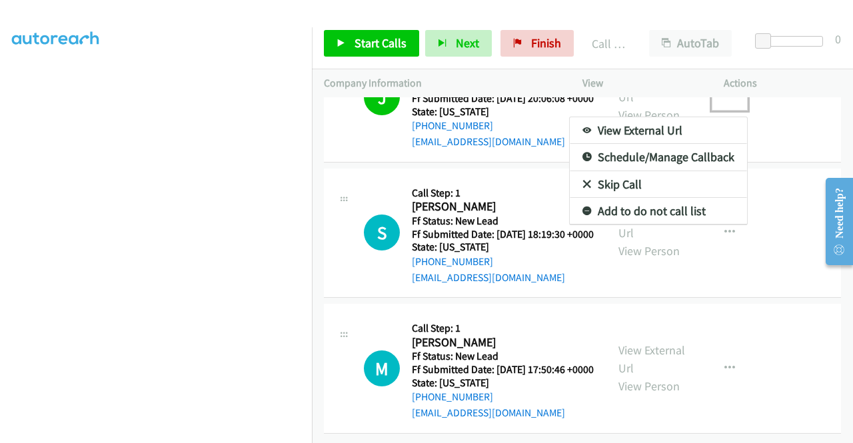
click at [650, 225] on link "Add to do not call list" at bounding box center [658, 211] width 177 height 27
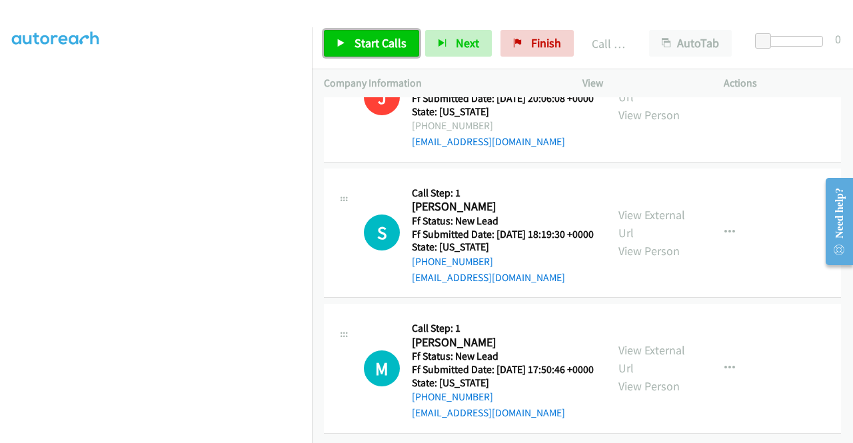
click at [356, 49] on span "Start Calls" at bounding box center [380, 42] width 52 height 15
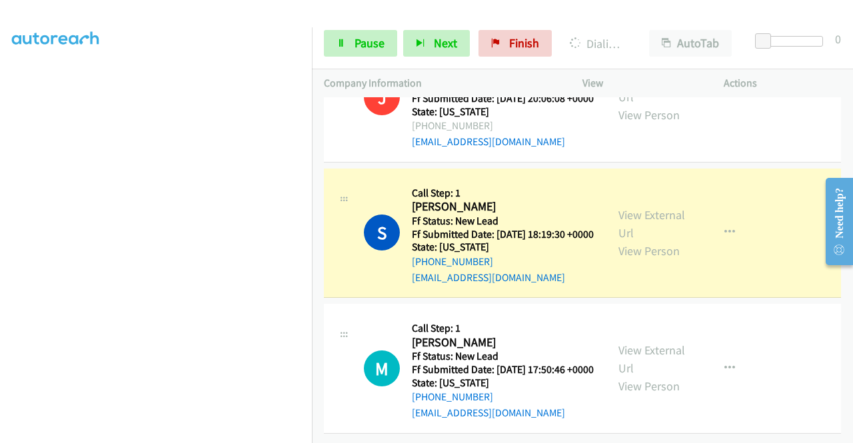
click at [681, 220] on div "View External Url View Person View External Url Email Schedule/Manage Callback …" at bounding box center [682, 233] width 153 height 105
click at [637, 241] on link "View External Url" at bounding box center [651, 223] width 67 height 33
click at [0, 237] on aside "Dialing Mode: Power | Switch to Preview My Lists" at bounding box center [156, 102] width 312 height 738
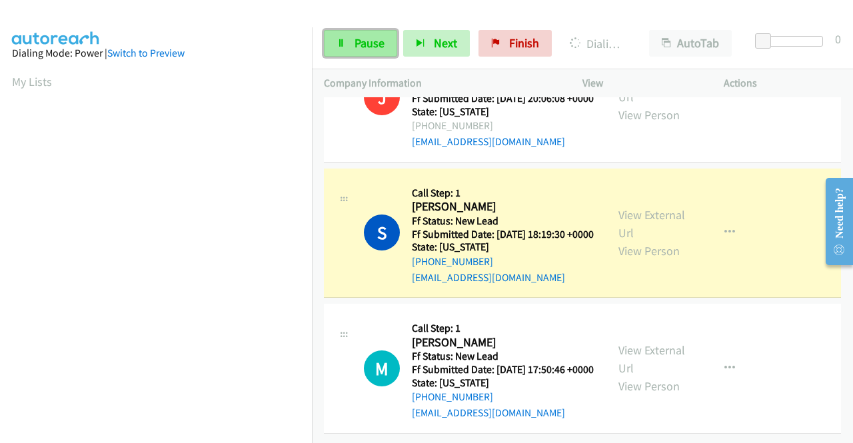
click at [374, 45] on span "Pause" at bounding box center [369, 42] width 30 height 15
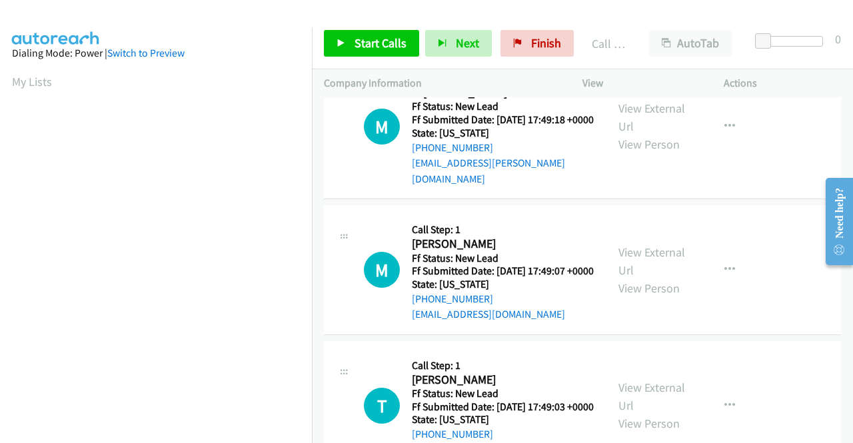
scroll to position [304, 1]
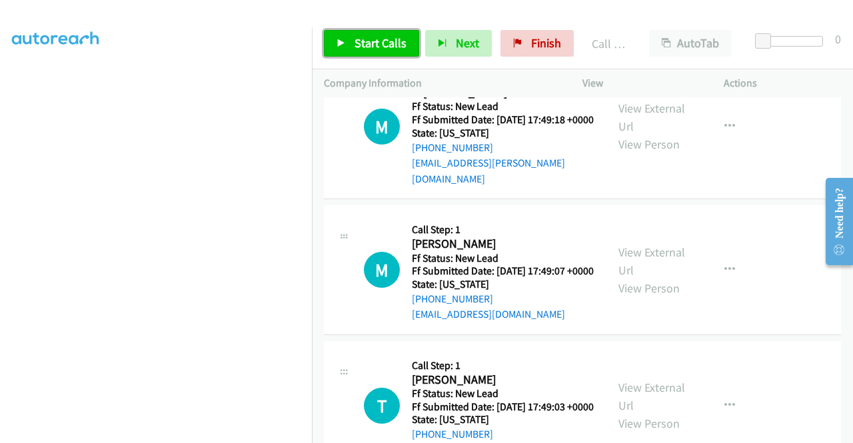
click at [384, 36] on span "Start Calls" at bounding box center [380, 42] width 52 height 15
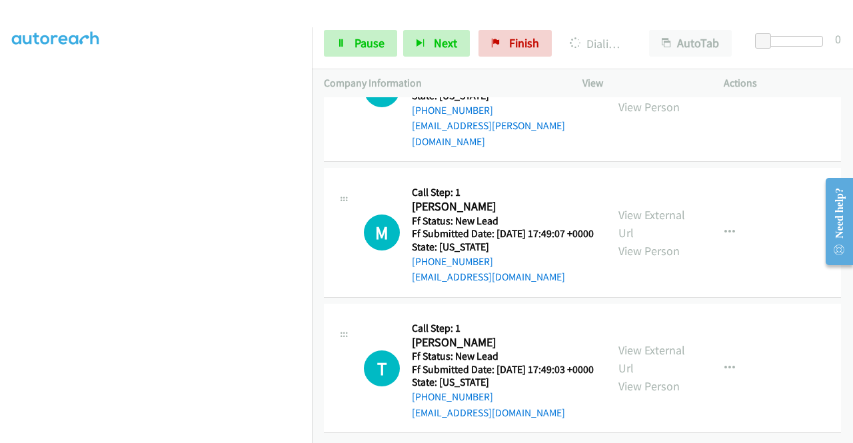
scroll to position [7147, 0]
click at [0, 188] on aside "Dialing Mode: Power | Switch to Preview My Lists" at bounding box center [156, 102] width 312 height 738
click at [363, 49] on span "Pause" at bounding box center [369, 42] width 30 height 15
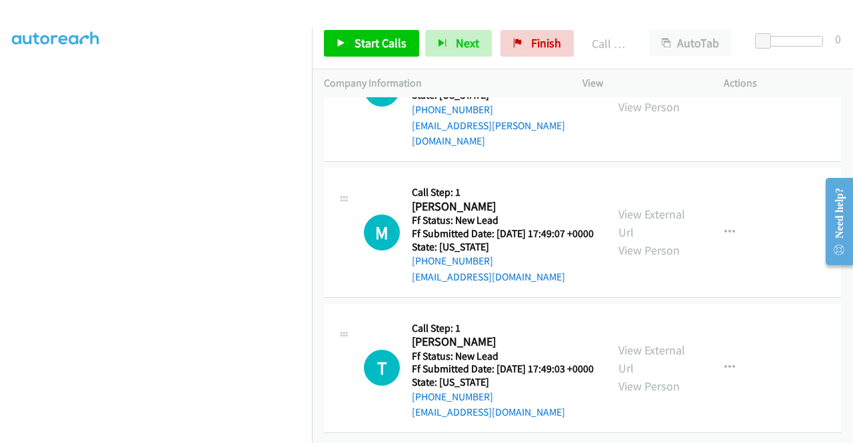
click at [645, 73] on link "Add to do not call list" at bounding box center [658, 59] width 177 height 27
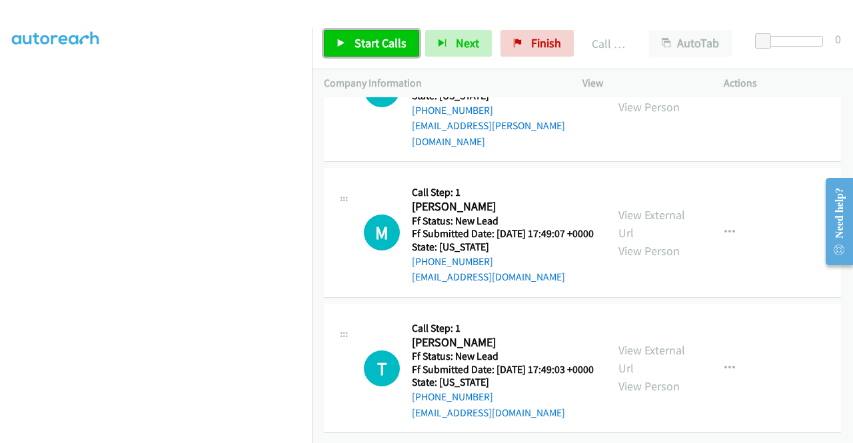
click at [389, 55] on link "Start Calls" at bounding box center [371, 43] width 95 height 27
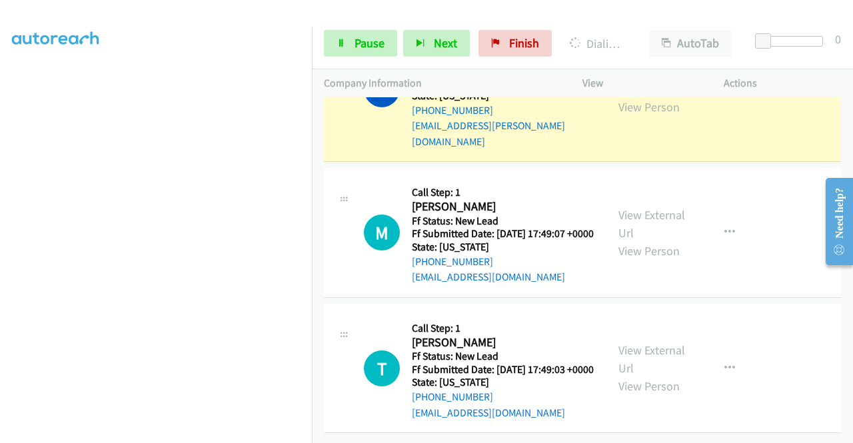
scroll to position [7281, 0]
click at [621, 97] on link "View External Url" at bounding box center [651, 79] width 67 height 33
click at [0, 237] on aside "Dialing Mode: Power | Switch to Preview My Lists" at bounding box center [156, 102] width 312 height 738
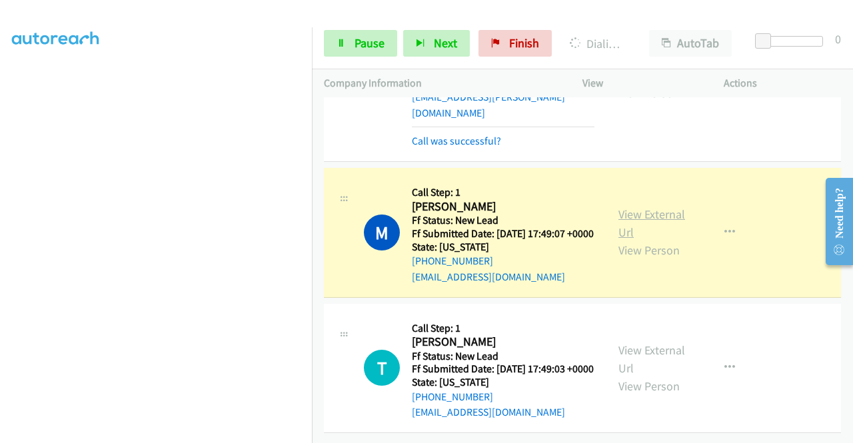
click at [640, 240] on link "View External Url" at bounding box center [651, 223] width 67 height 33
click at [361, 47] on span "Pause" at bounding box center [369, 42] width 30 height 15
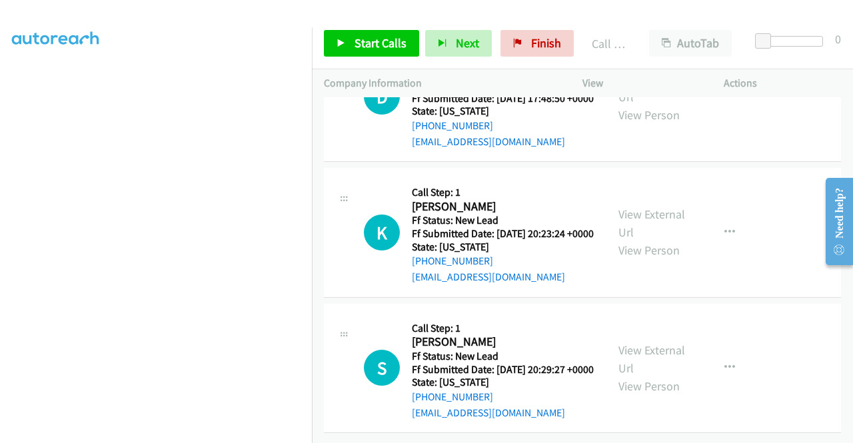
scroll to position [7614, 0]
click at [372, 35] on span "Start Calls" at bounding box center [380, 42] width 52 height 15
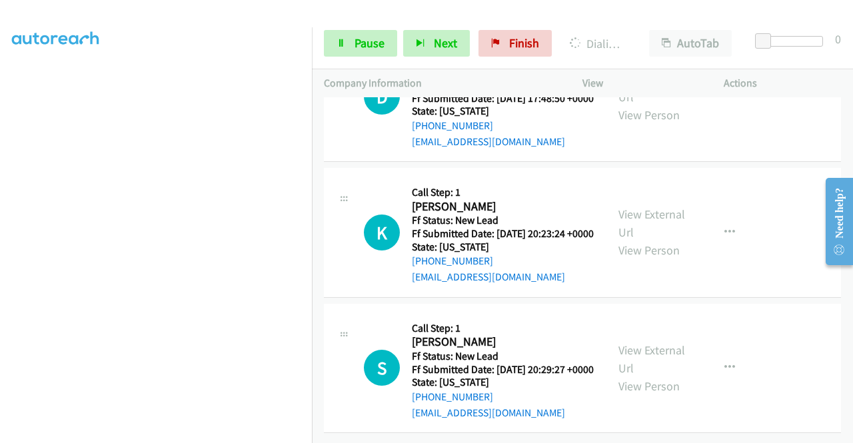
click at [0, 237] on aside "Dialing Mode: Power | Switch to Preview My Lists" at bounding box center [156, 102] width 312 height 738
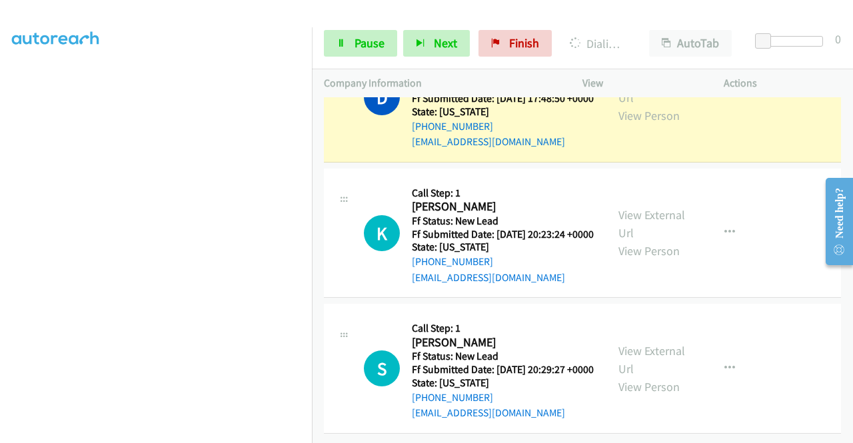
scroll to position [7820, 0]
click at [652, 105] on link "View External Url" at bounding box center [651, 88] width 67 height 33
click at [367, 40] on span "Pause" at bounding box center [369, 42] width 30 height 15
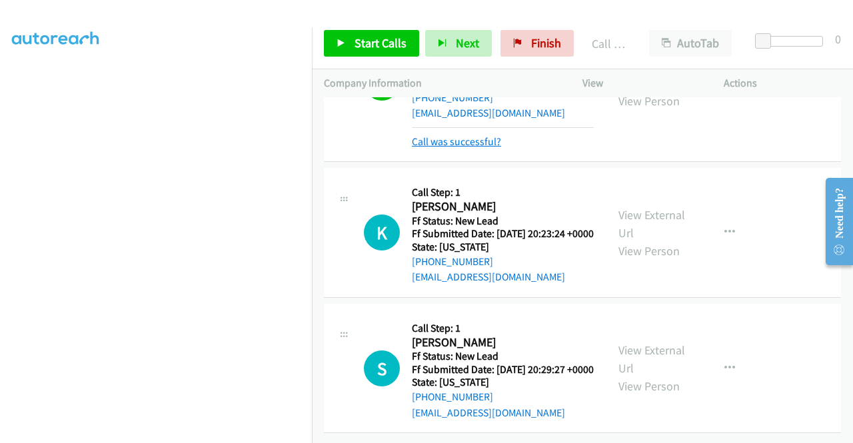
click at [482, 148] on link "Call was successful?" at bounding box center [456, 141] width 89 height 13
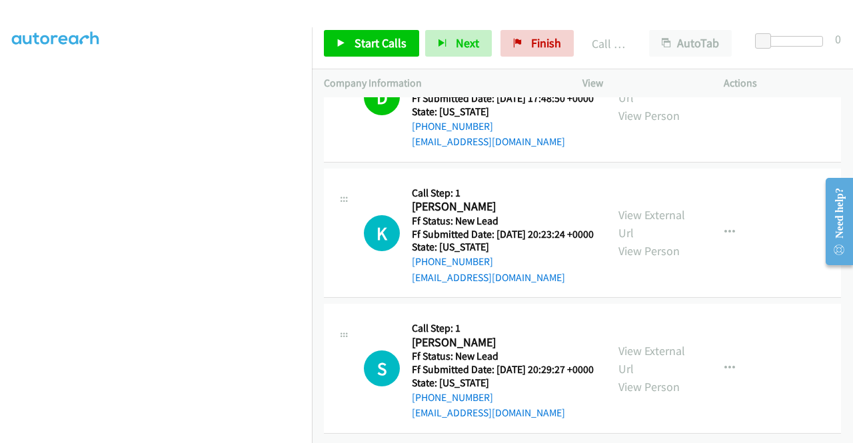
scroll to position [7938, 0]
click at [376, 35] on span "Start Calls" at bounding box center [380, 42] width 52 height 15
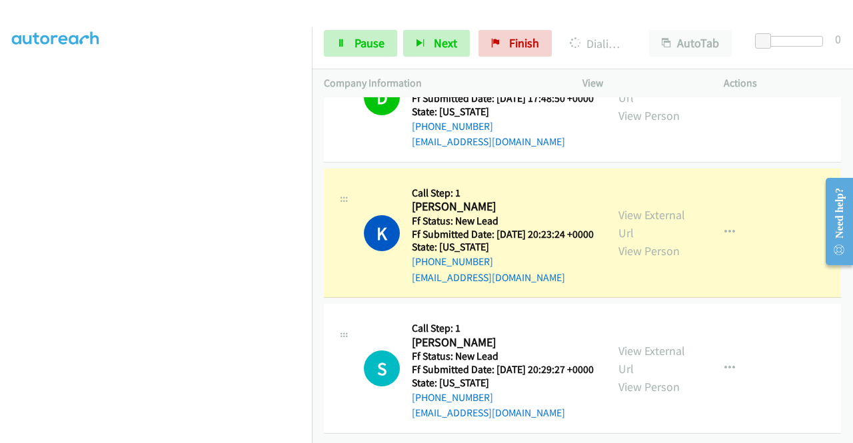
click at [633, 181] on div "View External Url View Person View External Url Email Schedule/Manage Callback …" at bounding box center [682, 233] width 153 height 105
click at [622, 207] on link "View External Url" at bounding box center [651, 223] width 67 height 33
click at [0, 188] on aside "Dialing Mode: Power | Switch to Preview My Lists" at bounding box center [156, 103] width 312 height 738
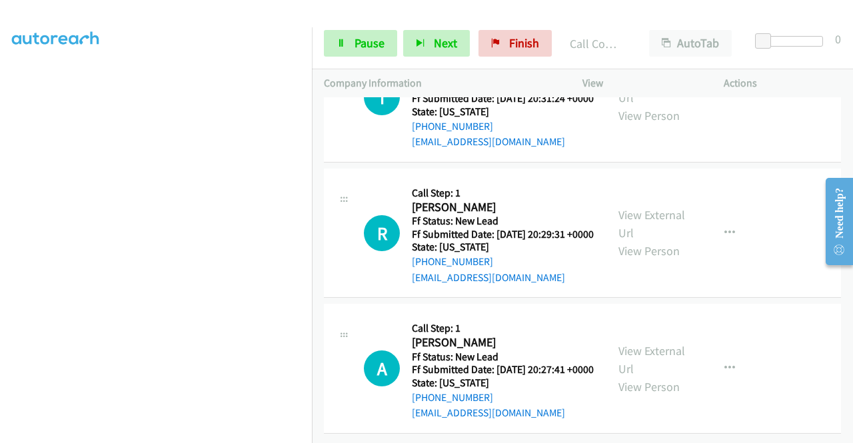
scroll to position [8116, 0]
click at [385, 52] on link "Pause" at bounding box center [360, 43] width 73 height 27
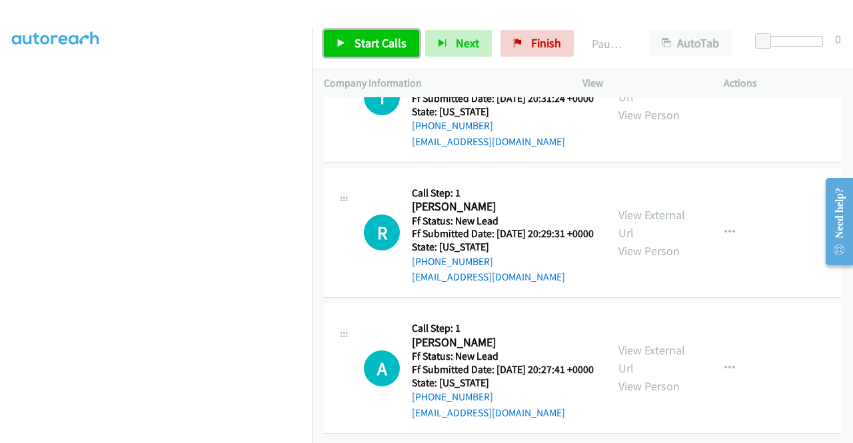
click at [385, 52] on link "Start Calls" at bounding box center [371, 43] width 95 height 27
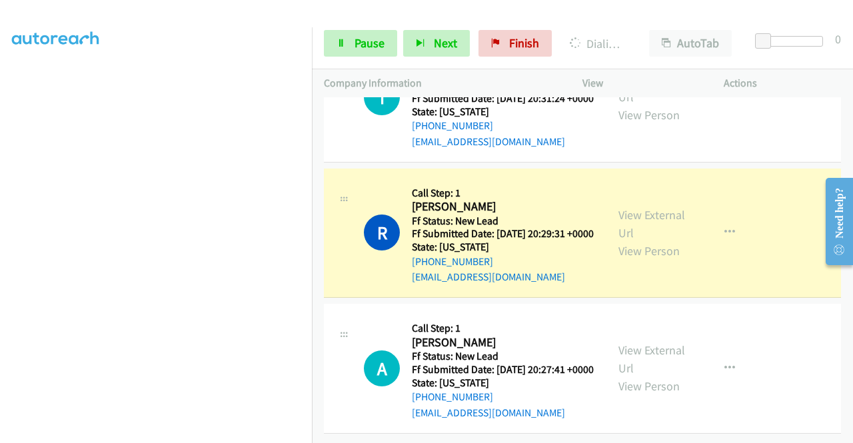
scroll to position [304, 1]
click at [648, 241] on link "View External Url" at bounding box center [651, 223] width 67 height 33
click at [344, 53] on link "Pause" at bounding box center [360, 43] width 73 height 27
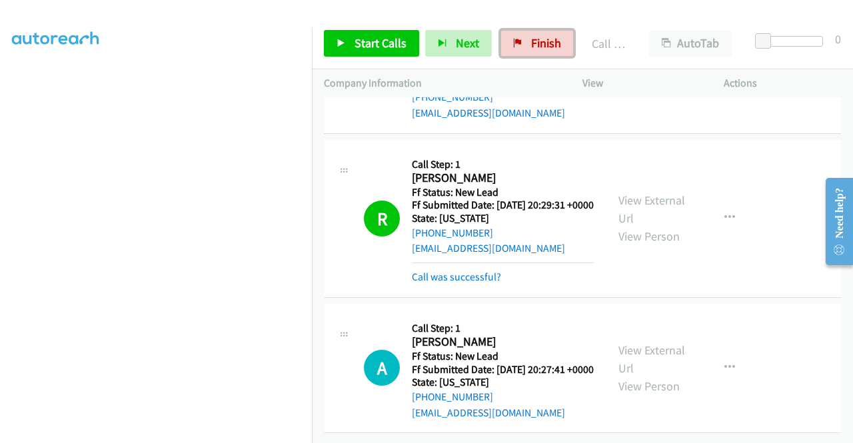
drag, startPoint x: 515, startPoint y: 33, endPoint x: 484, endPoint y: 70, distance: 48.7
click at [515, 33] on link "Finish" at bounding box center [536, 43] width 73 height 27
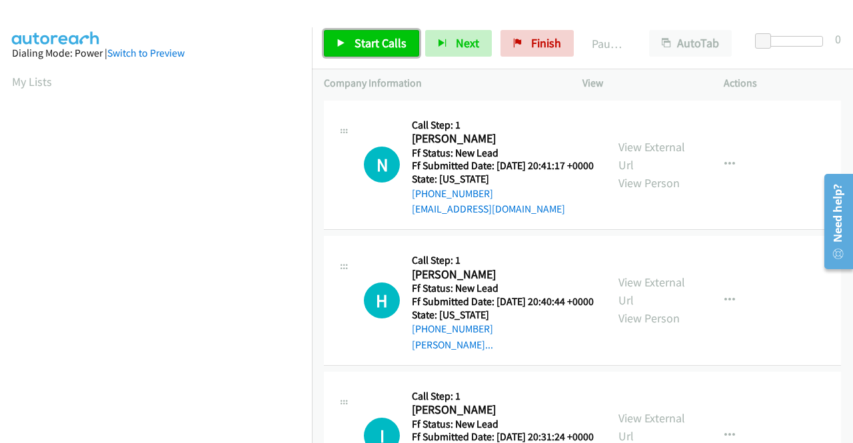
click at [406, 33] on link "Start Calls" at bounding box center [371, 43] width 95 height 27
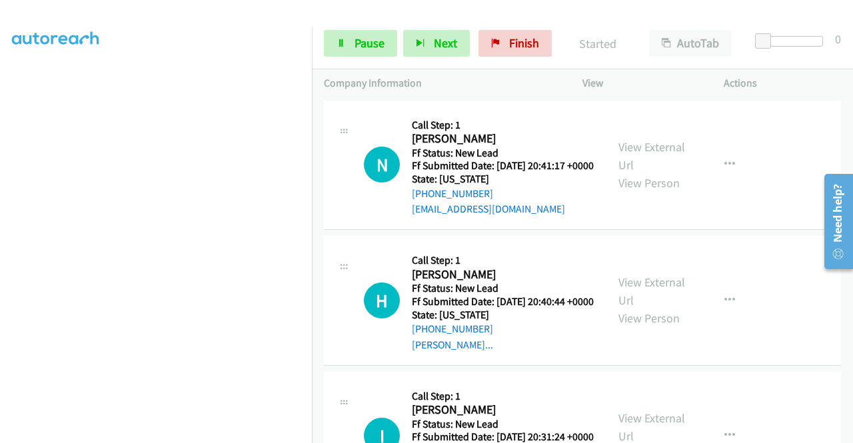
scroll to position [252, 0]
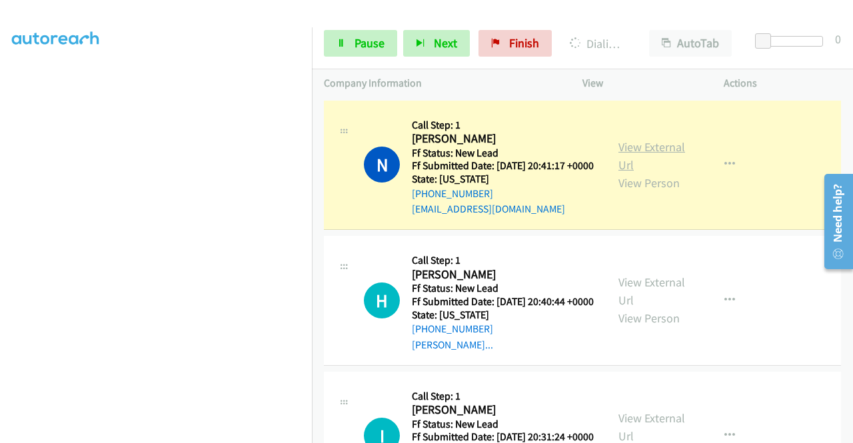
click at [656, 159] on link "View External Url" at bounding box center [651, 155] width 67 height 33
click at [0, 217] on aside "Dialing Mode: Power | Switch to Preview My Lists" at bounding box center [156, 102] width 312 height 738
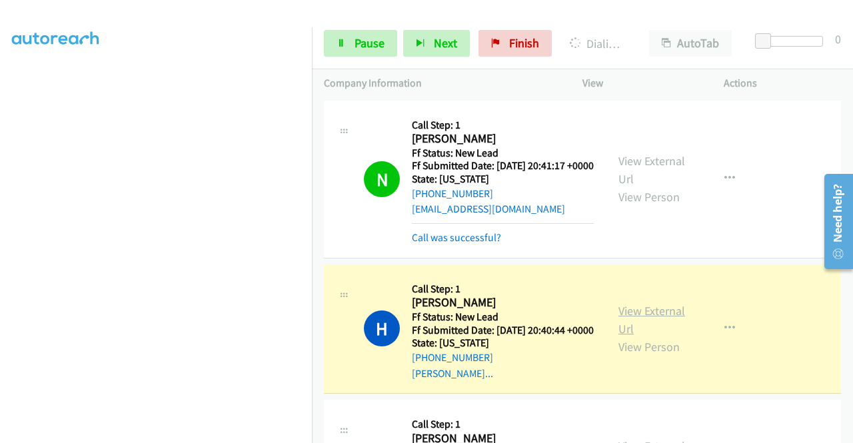
click at [626, 336] on link "View External Url" at bounding box center [651, 319] width 67 height 33
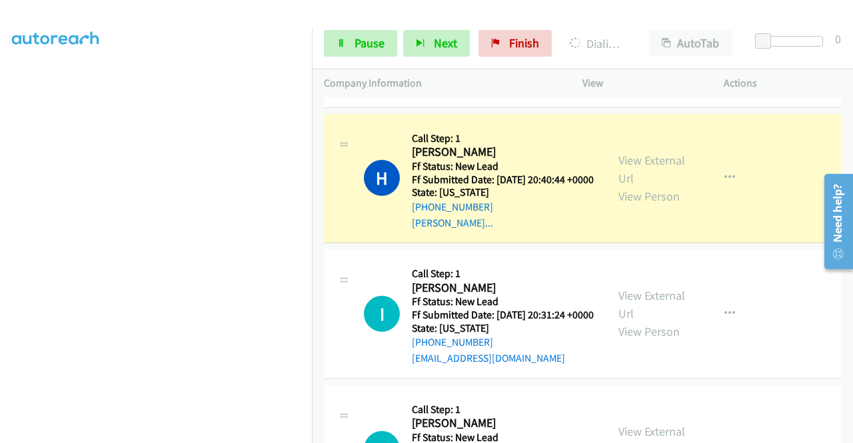
scroll to position [187, 0]
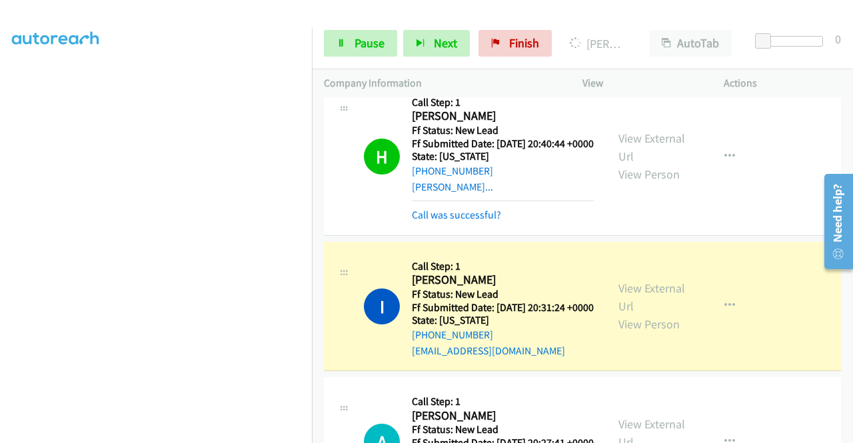
click at [656, 328] on div "View External Url View Person" at bounding box center [652, 306] width 69 height 54
click at [652, 314] on link "View External Url" at bounding box center [651, 296] width 67 height 33
click at [365, 46] on span "Pause" at bounding box center [369, 42] width 30 height 15
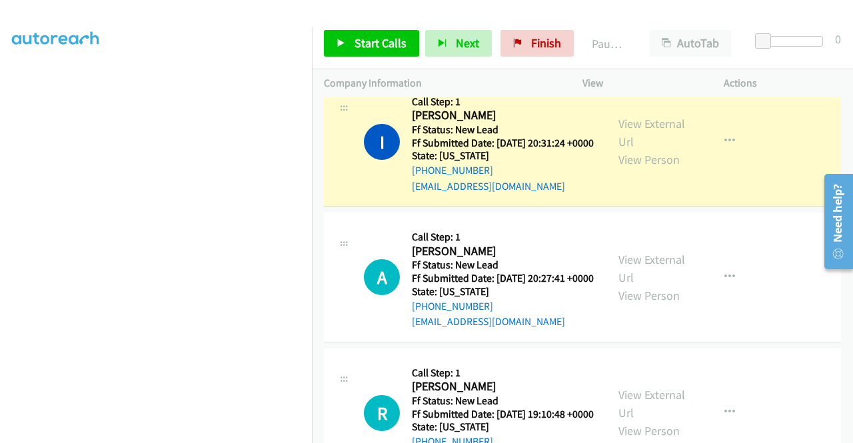
scroll to position [350, 0]
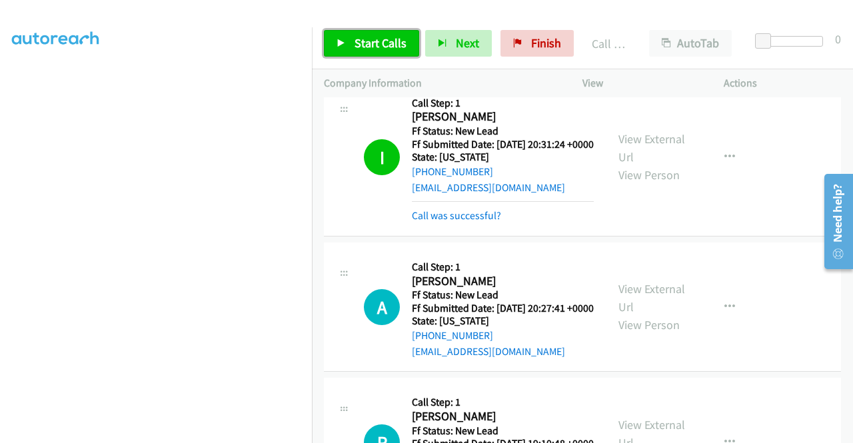
click at [364, 41] on span "Start Calls" at bounding box center [380, 42] width 52 height 15
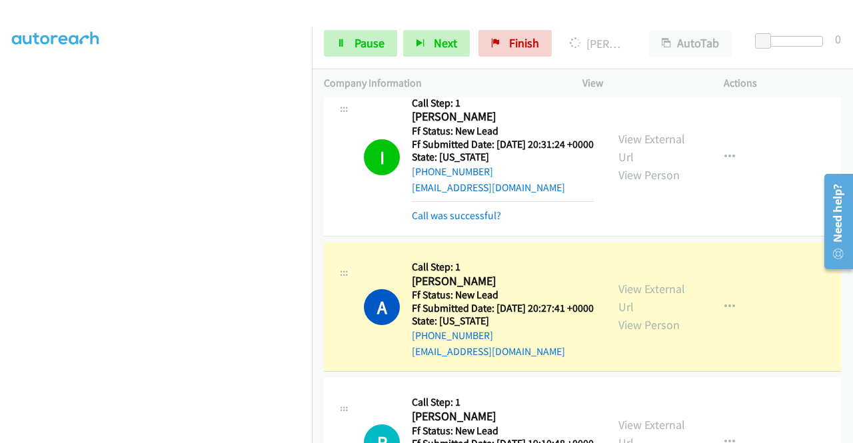
scroll to position [376, 0]
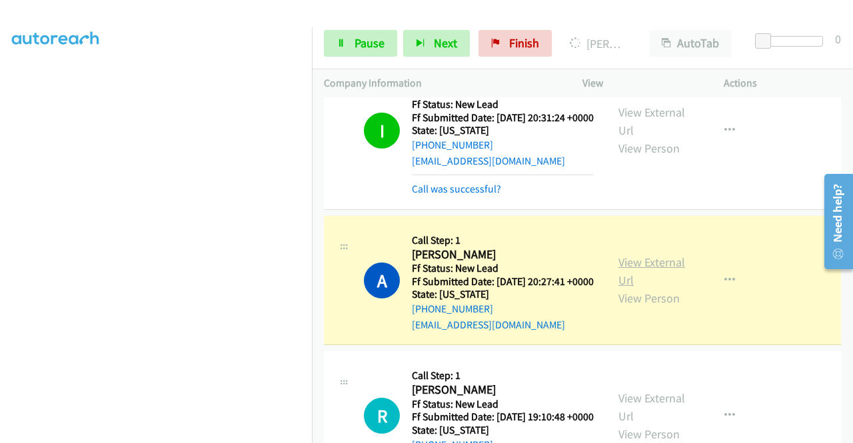
click at [638, 288] on link "View External Url" at bounding box center [651, 271] width 67 height 33
click at [0, 186] on aside "Dialing Mode: Power | Switch to Preview My Lists" at bounding box center [156, 102] width 312 height 738
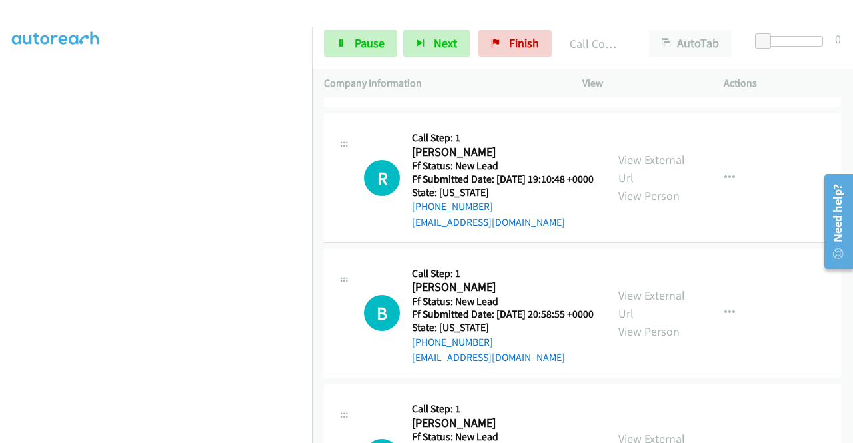
scroll to position [675, 0]
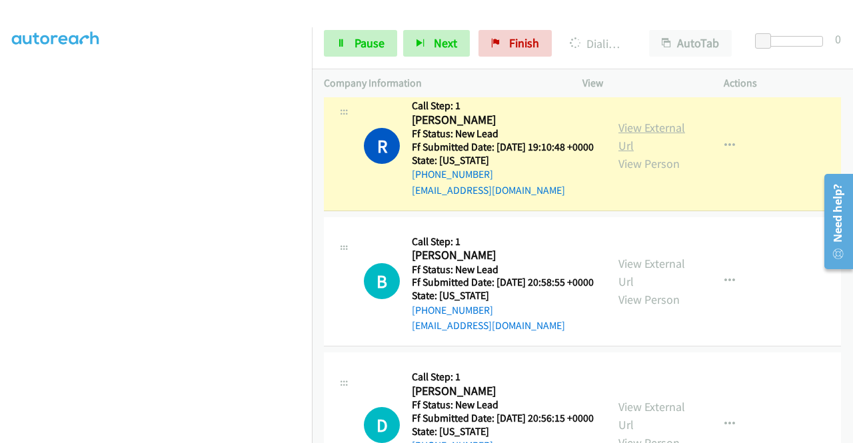
click at [619, 153] on link "View External Url" at bounding box center [651, 136] width 67 height 33
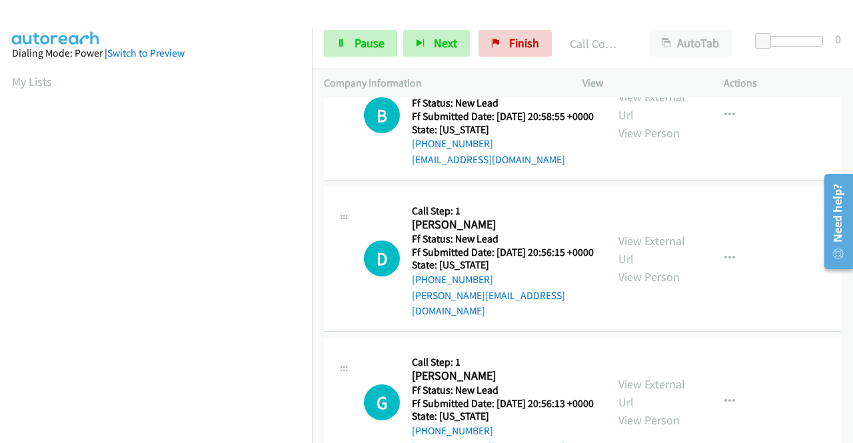
scroll to position [870, 0]
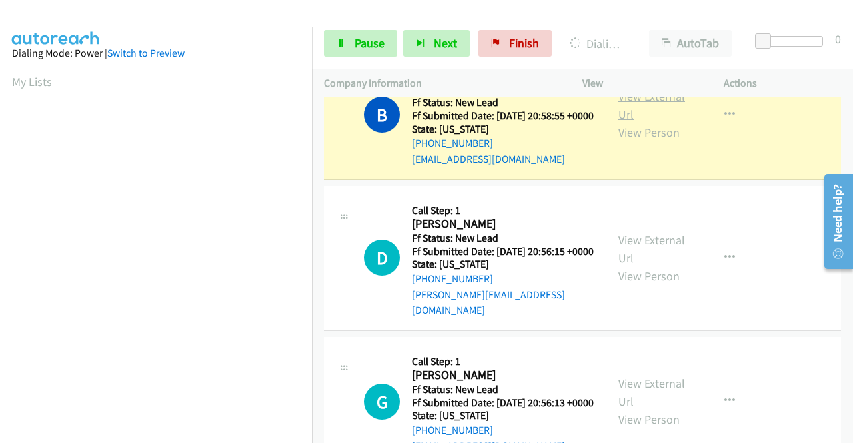
click at [622, 122] on link "View External Url" at bounding box center [651, 105] width 67 height 33
click at [354, 60] on div "Start Calls Pause Next Finish Dialing Barbara Heublein AutoTab AutoTab 0" at bounding box center [582, 43] width 541 height 51
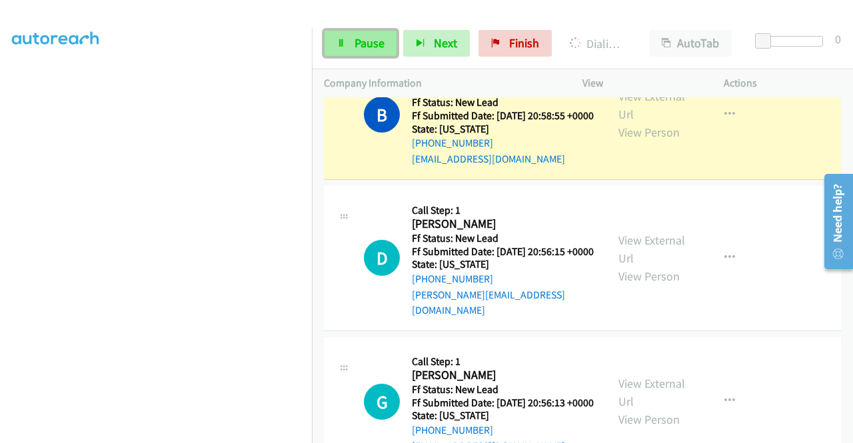
click at [354, 53] on link "Pause" at bounding box center [360, 43] width 73 height 27
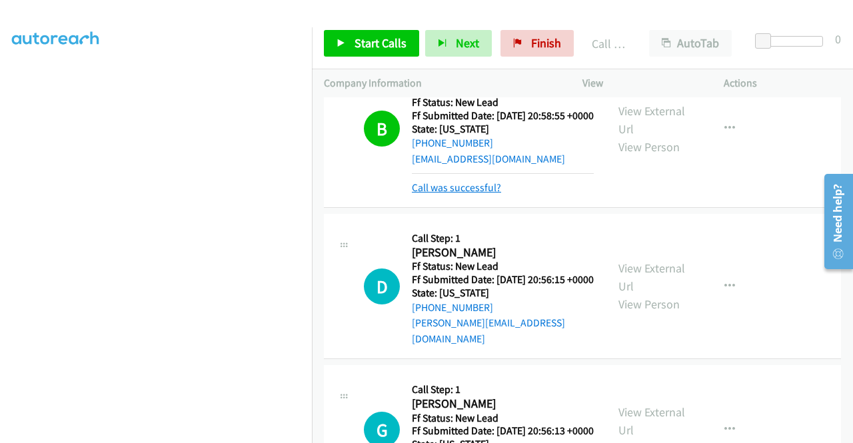
click at [440, 194] on link "Call was successful?" at bounding box center [456, 187] width 89 height 13
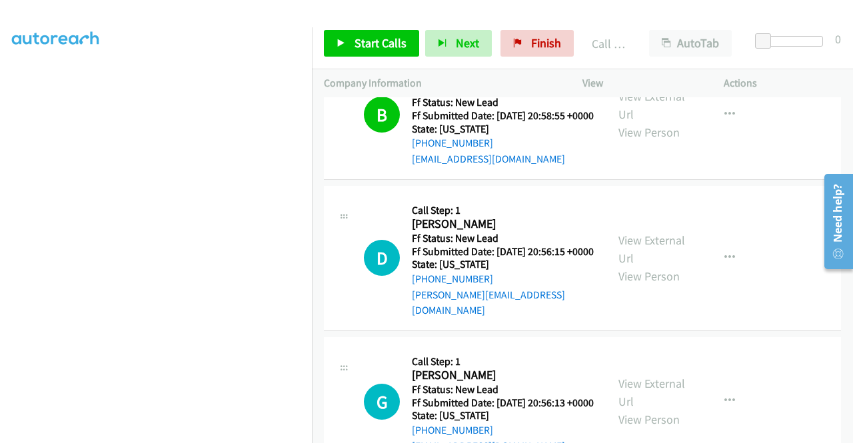
click at [363, 61] on div "Start Calls Pause Next Finish Call Completed AutoTab AutoTab 0" at bounding box center [582, 43] width 541 height 51
click at [377, 44] on span "Start Calls" at bounding box center [380, 42] width 52 height 15
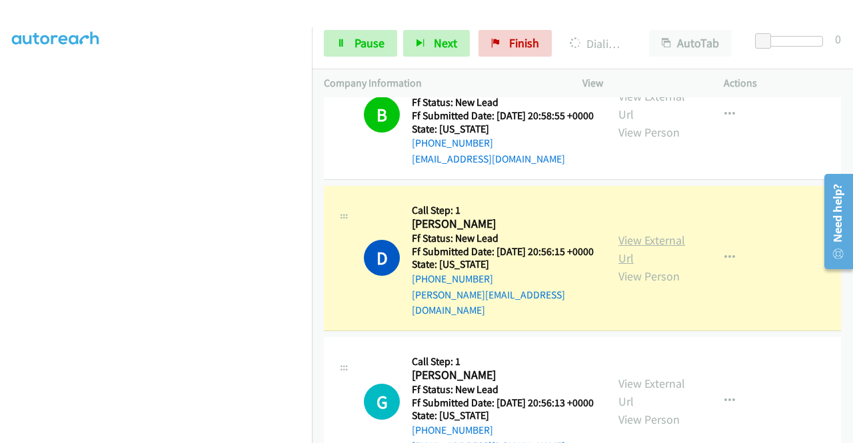
click at [618, 266] on link "View External Url" at bounding box center [651, 249] width 67 height 33
click at [0, 243] on aside "Dialing Mode: Power | Switch to Preview My Lists" at bounding box center [156, 102] width 312 height 738
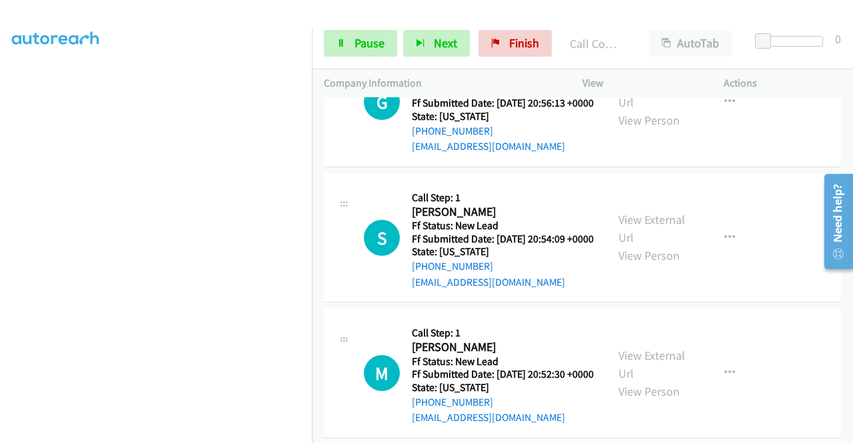
scroll to position [1198, 0]
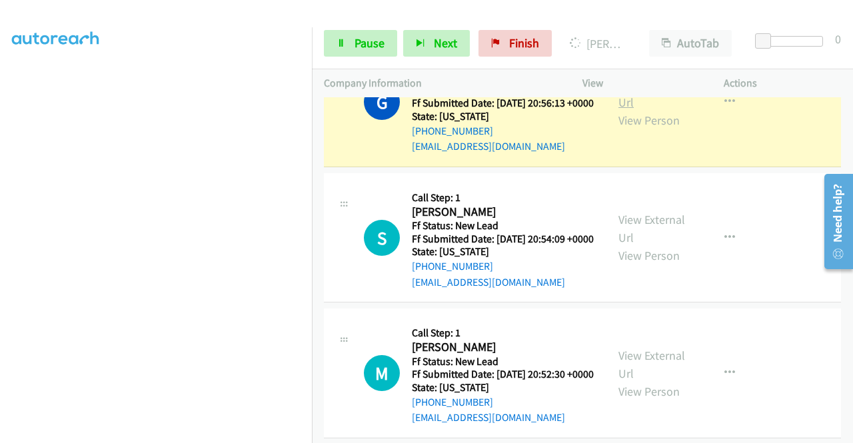
click at [642, 110] on link "View External Url" at bounding box center [651, 93] width 67 height 33
click at [344, 42] on icon at bounding box center [340, 43] width 9 height 9
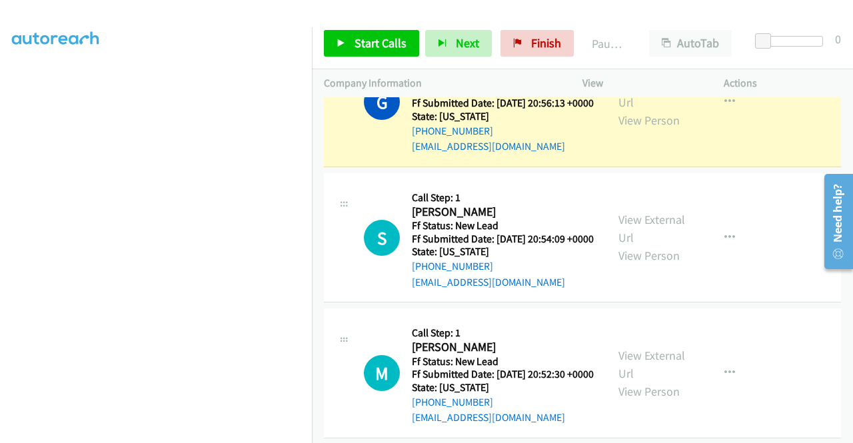
click at [0, 141] on aside "Dialing Mode: Power | Switch to Preview My Lists" at bounding box center [156, 108] width 312 height 738
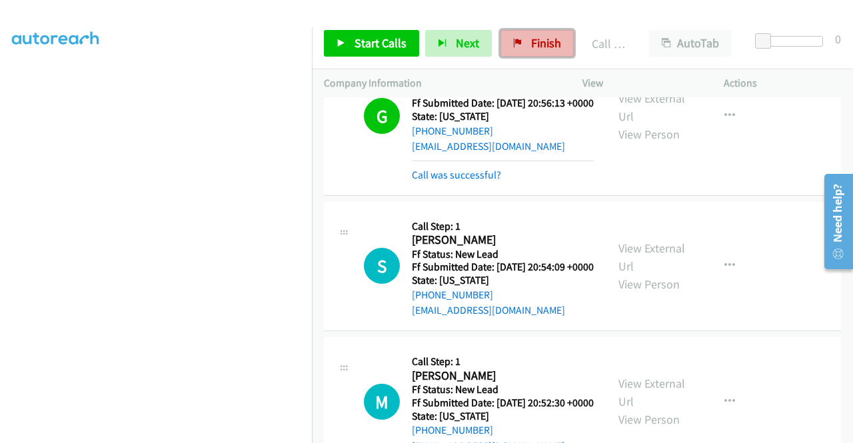
click at [540, 47] on span "Finish" at bounding box center [546, 42] width 30 height 15
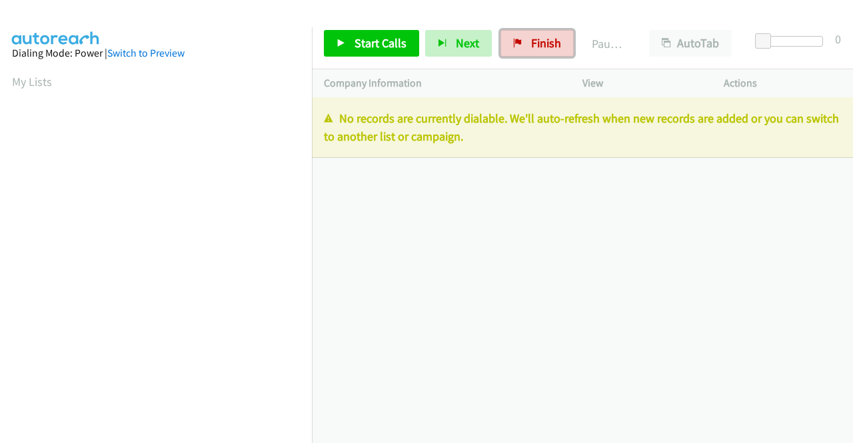
click at [518, 45] on link "Finish" at bounding box center [536, 43] width 73 height 27
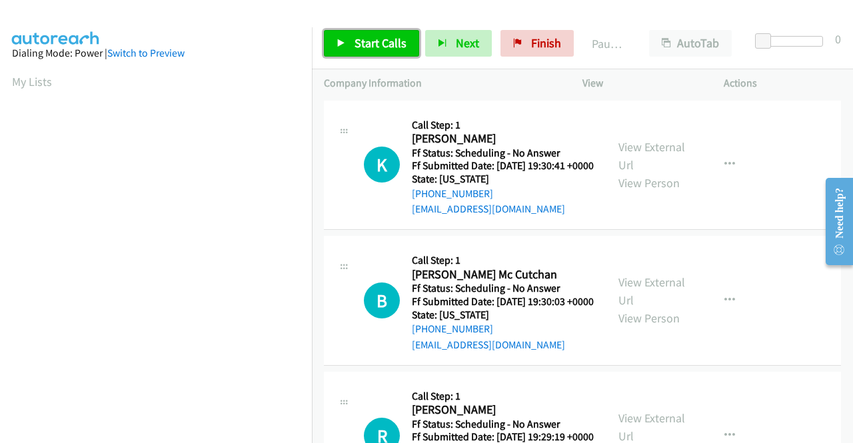
click at [376, 41] on span "Start Calls" at bounding box center [380, 42] width 52 height 15
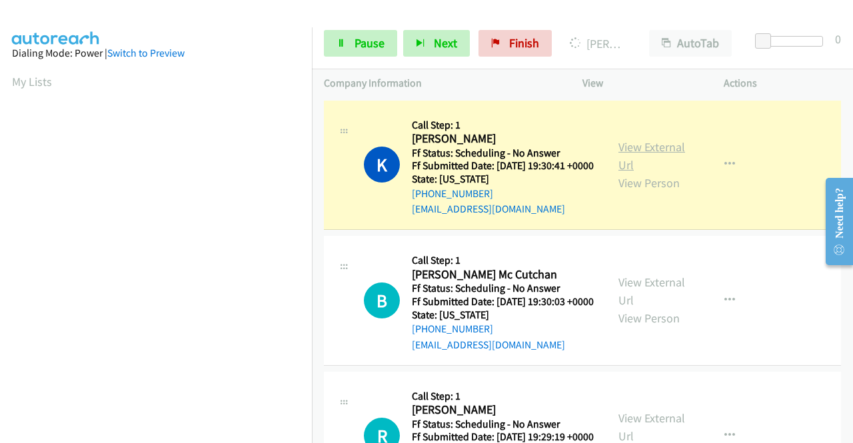
click at [662, 151] on link "View External Url" at bounding box center [651, 155] width 67 height 33
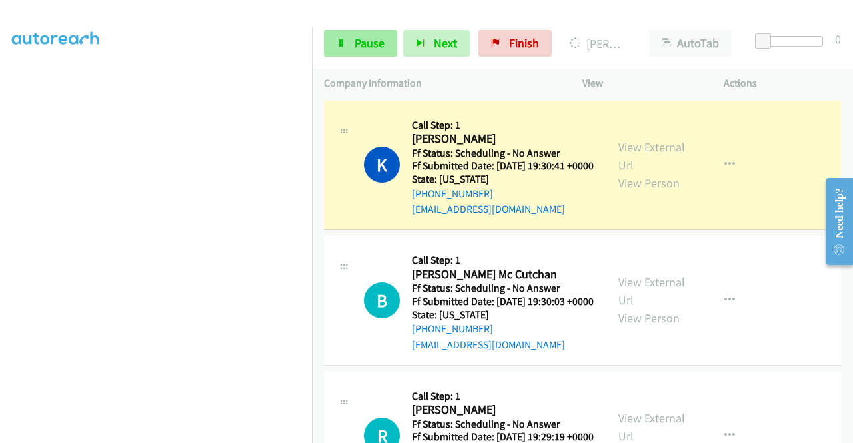
scroll to position [304, 0]
click at [358, 46] on span "Pause" at bounding box center [369, 42] width 30 height 15
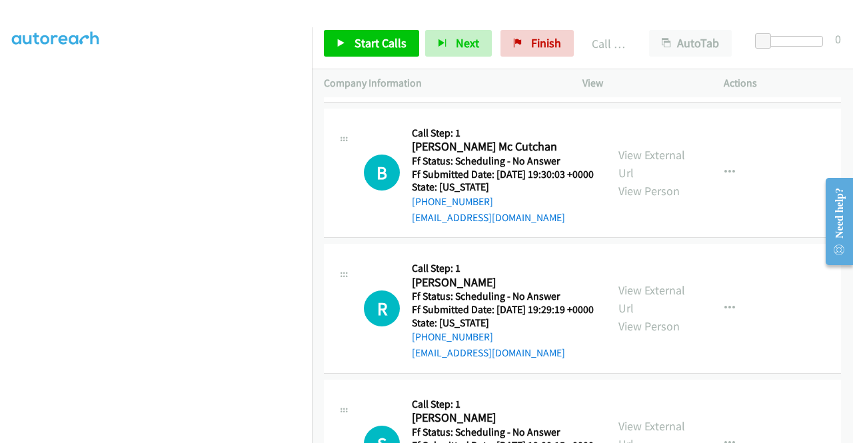
scroll to position [169, 0]
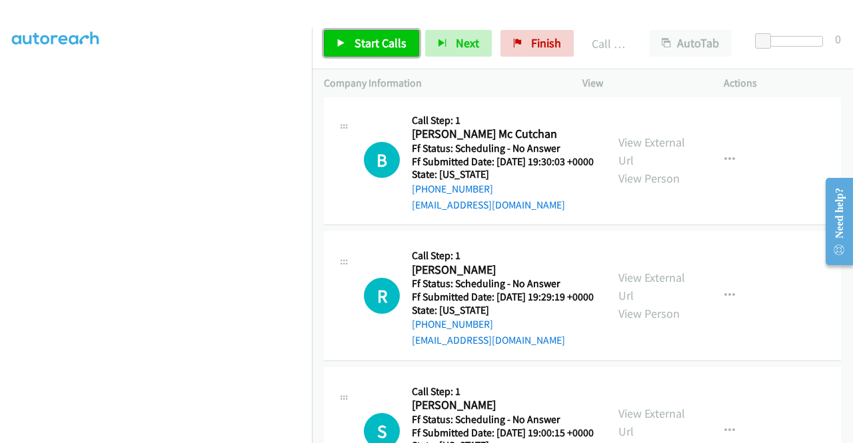
click at [350, 41] on link "Start Calls" at bounding box center [371, 43] width 95 height 27
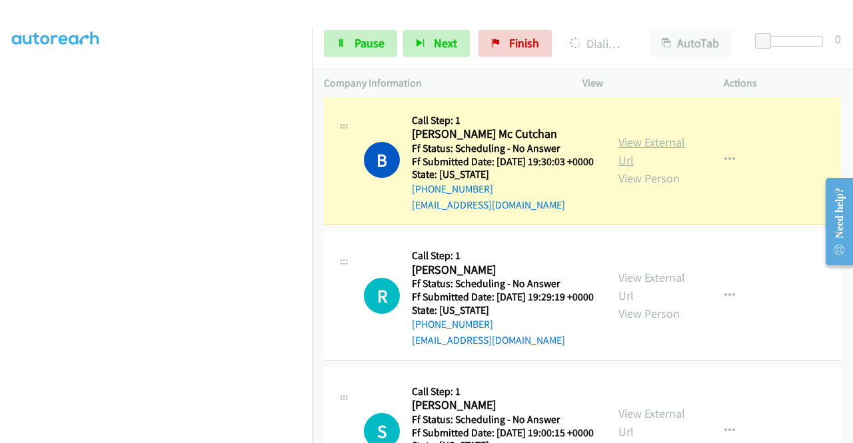
click at [623, 158] on link "View External Url" at bounding box center [651, 151] width 67 height 33
click at [645, 158] on link "View External Url" at bounding box center [651, 151] width 67 height 33
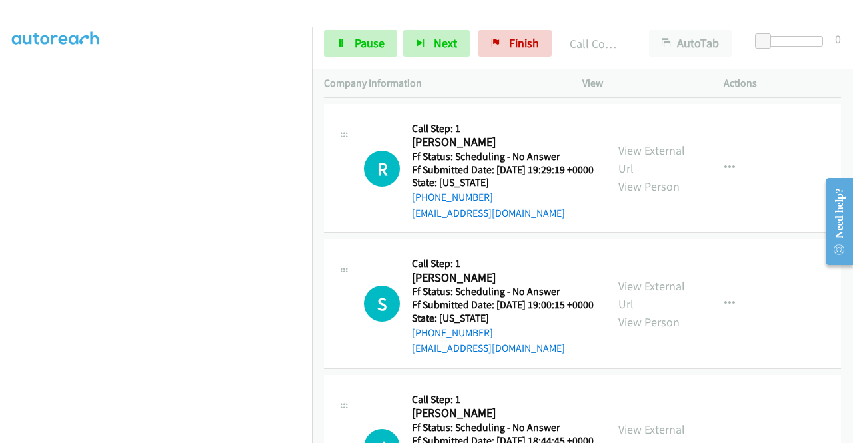
scroll to position [337, 0]
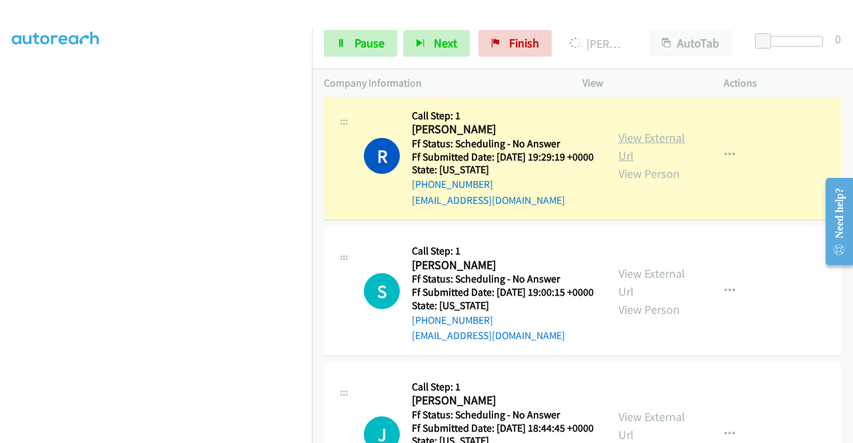
click at [621, 163] on link "View External Url" at bounding box center [651, 146] width 67 height 33
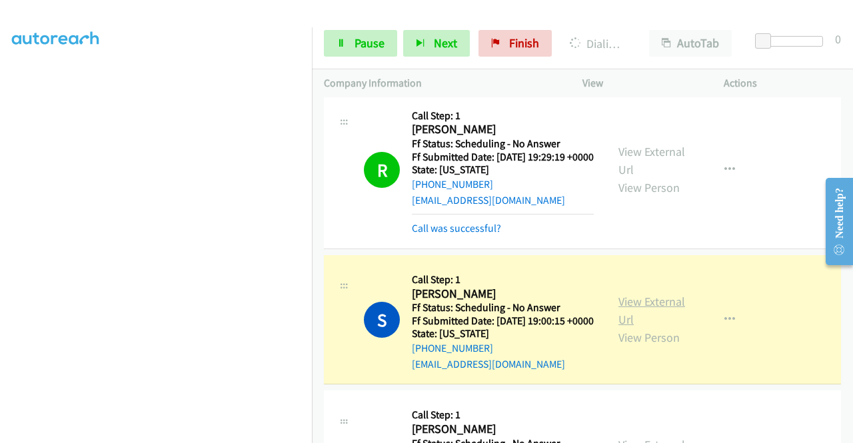
click at [648, 327] on link "View External Url" at bounding box center [651, 310] width 67 height 33
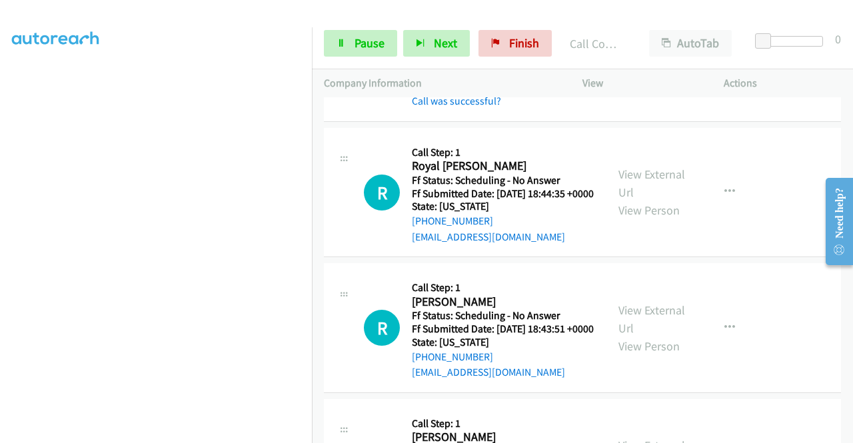
scroll to position [853, 0]
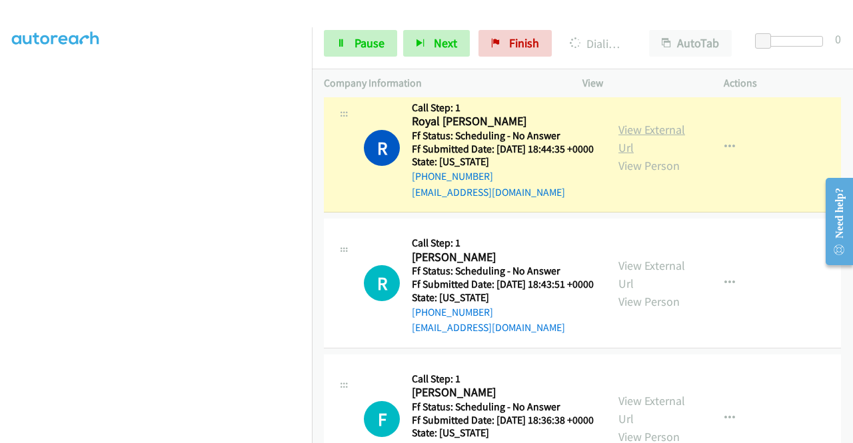
click at [634, 155] on link "View External Url" at bounding box center [651, 138] width 67 height 33
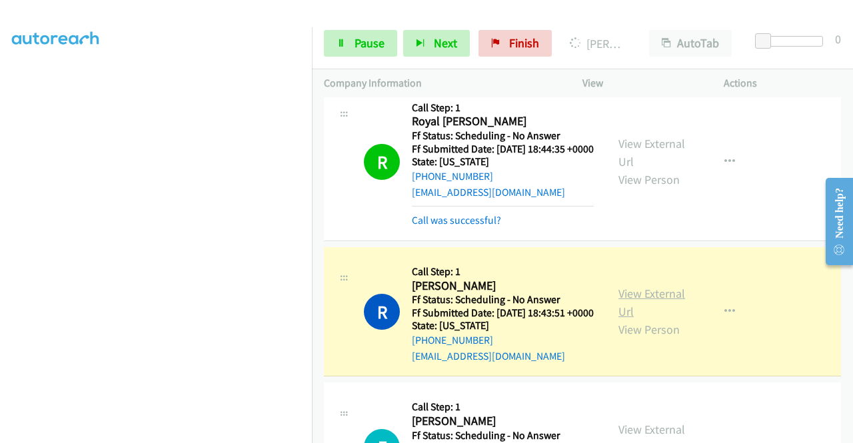
click at [650, 319] on link "View External Url" at bounding box center [651, 302] width 67 height 33
click at [369, 51] on link "Pause" at bounding box center [360, 43] width 73 height 27
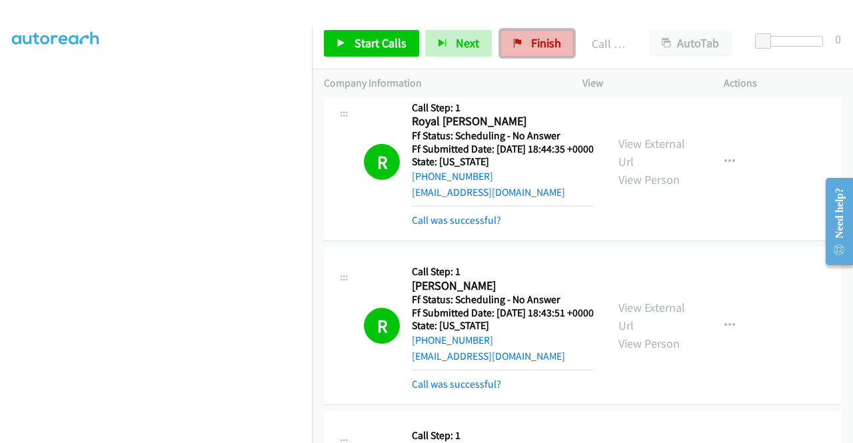
click at [517, 45] on icon at bounding box center [517, 43] width 9 height 9
